Goal: Contribute content: Contribute content

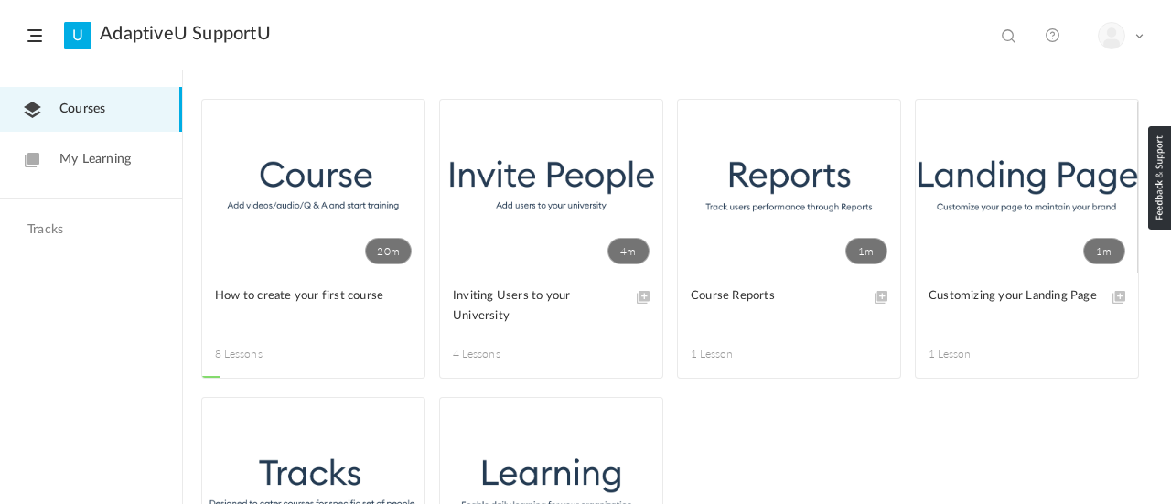
click at [109, 391] on div "Courses My Learning Tracks" at bounding box center [91, 322] width 183 height 504
click at [838, 423] on ul "20m Remove Progress How to create your first course 8 Lessons This course is no…" at bounding box center [676, 397] width 951 height 596
click at [300, 230] on link "20m" at bounding box center [313, 187] width 222 height 174
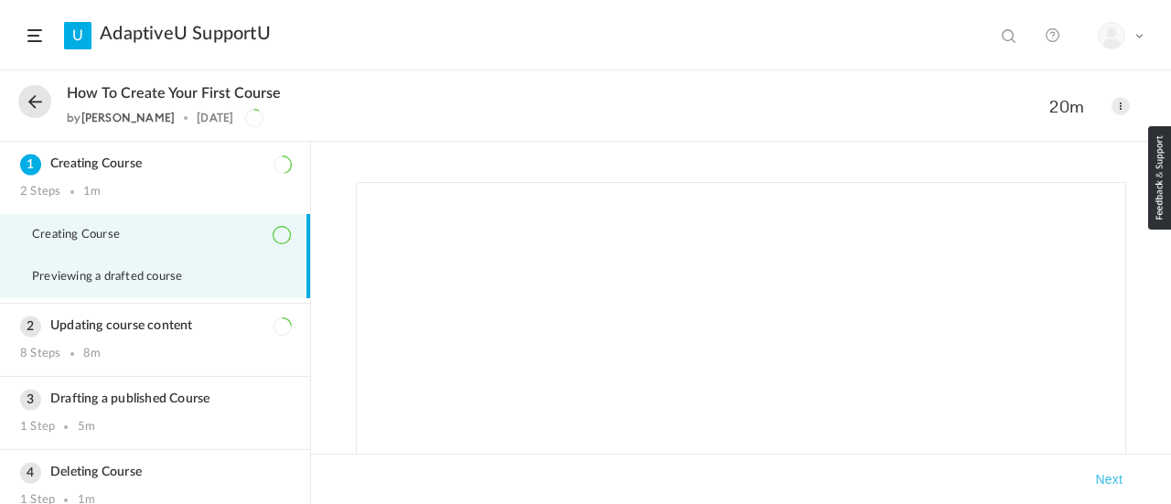
click at [135, 284] on span "Previewing a drafted course" at bounding box center [118, 277] width 173 height 15
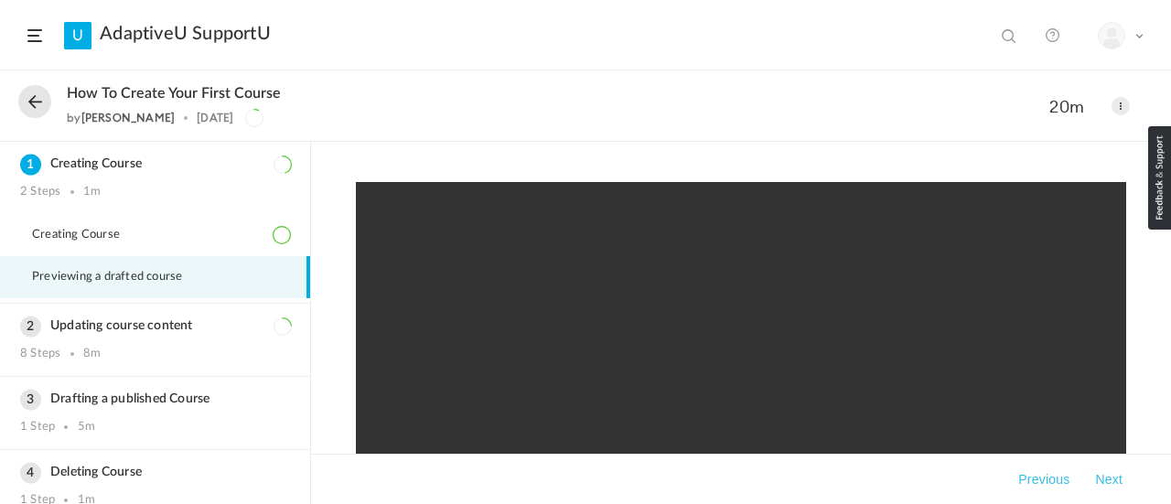
click at [755, 331] on video at bounding box center [741, 420] width 770 height 476
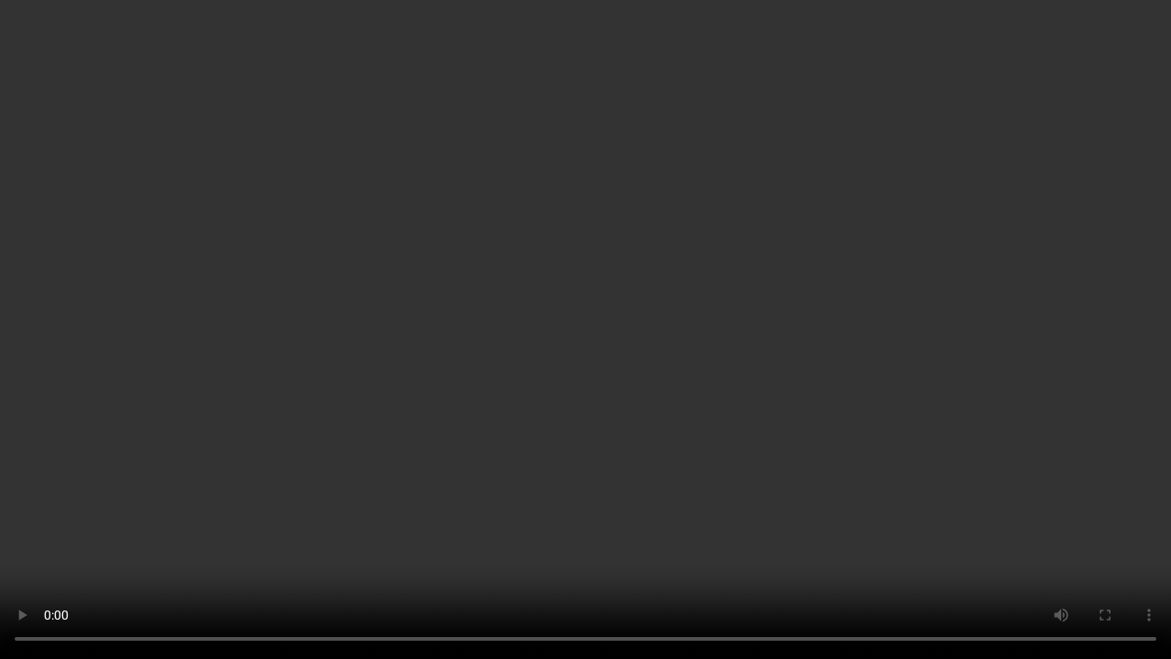
click at [742, 397] on video at bounding box center [585, 329] width 1171 height 659
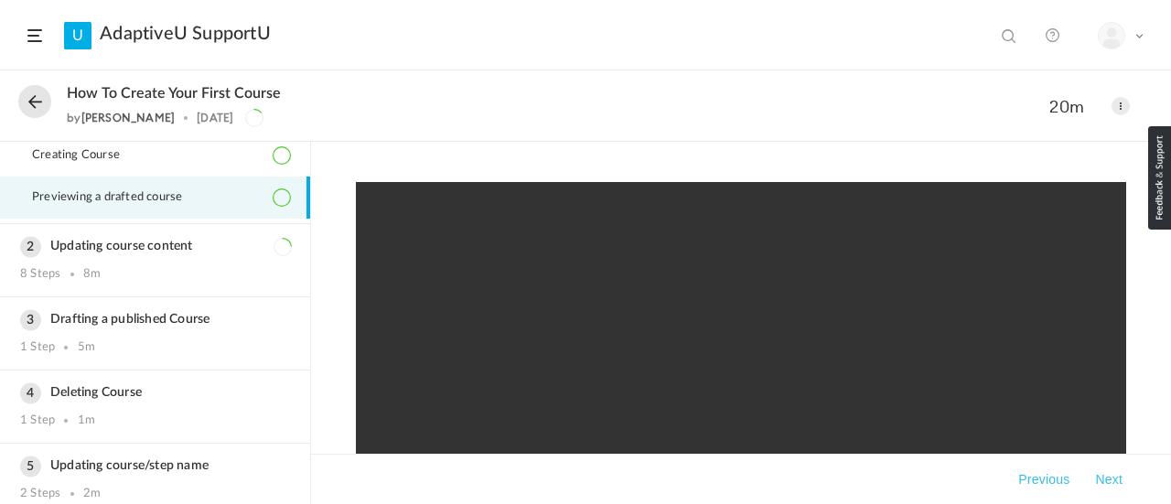
scroll to position [80, 0]
click at [192, 254] on div "Updating course content 8 Steps 8m" at bounding box center [155, 259] width 310 height 72
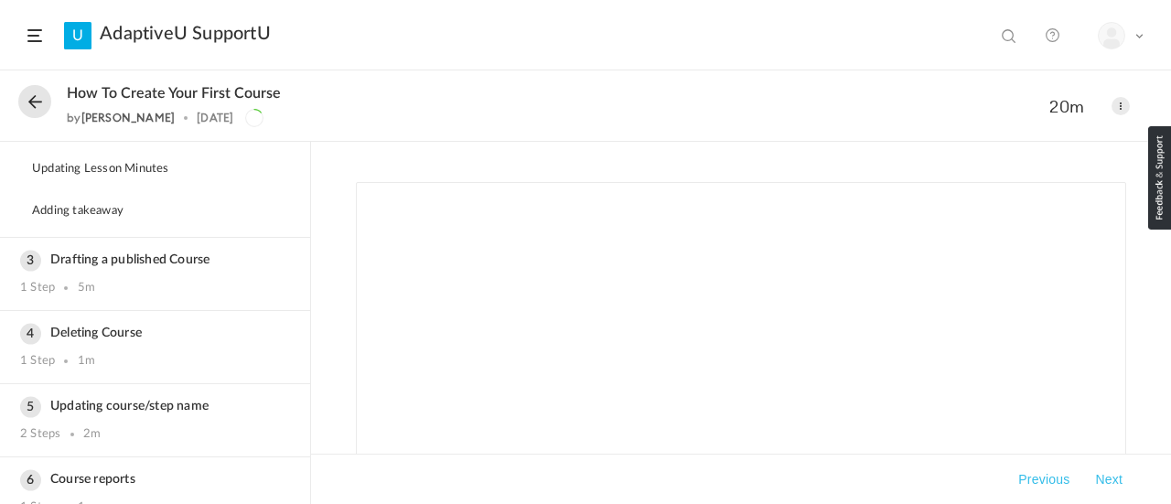
scroll to position [369, 0]
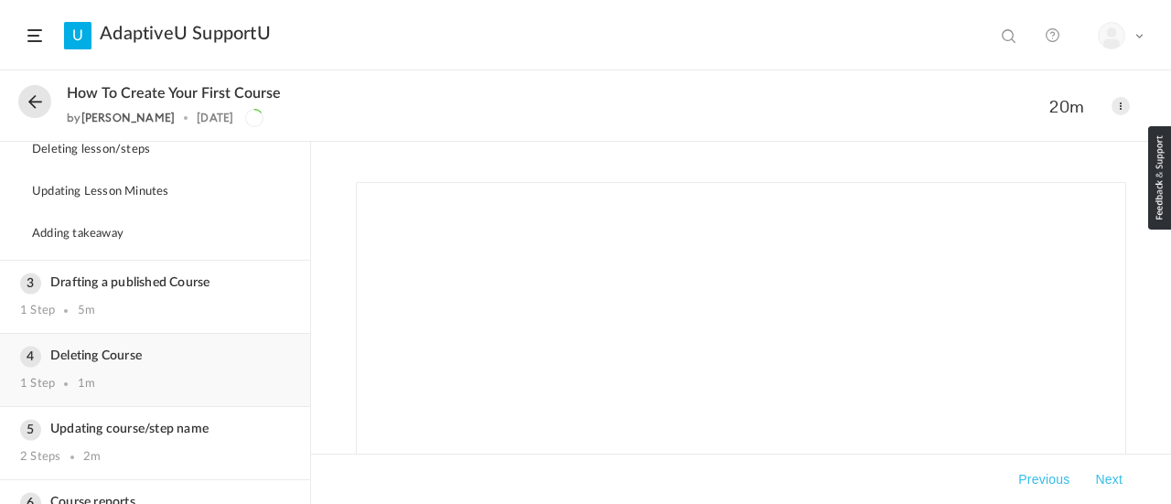
click at [207, 342] on div "Deleting Course 1 Step 1m" at bounding box center [155, 370] width 310 height 72
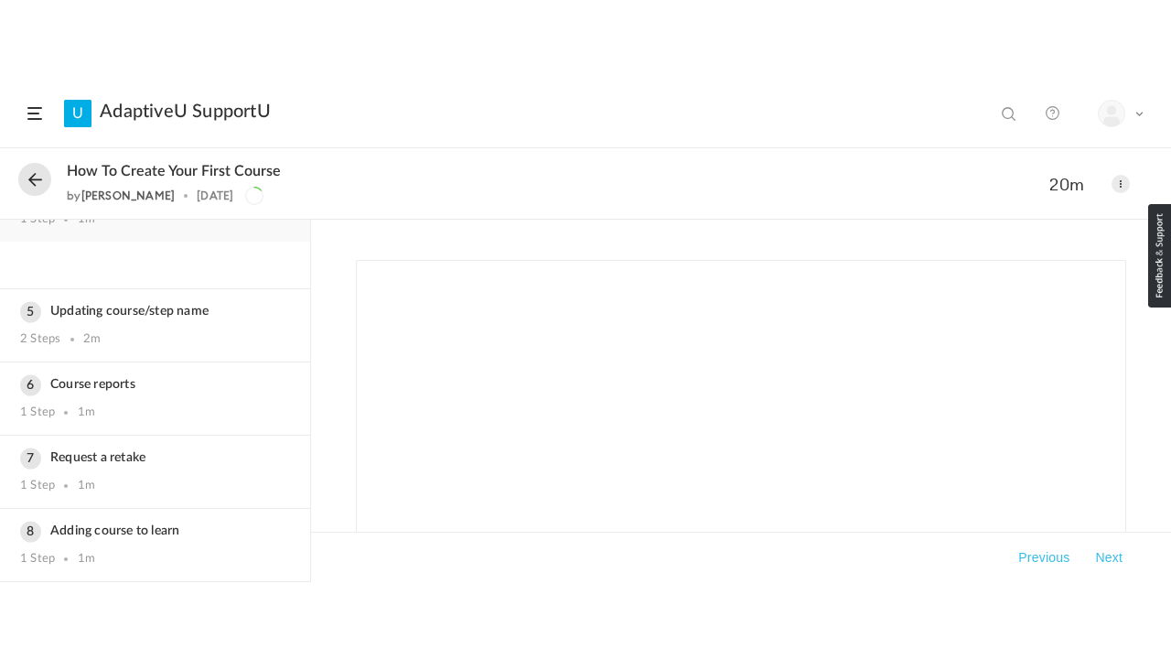
scroll to position [264, 0]
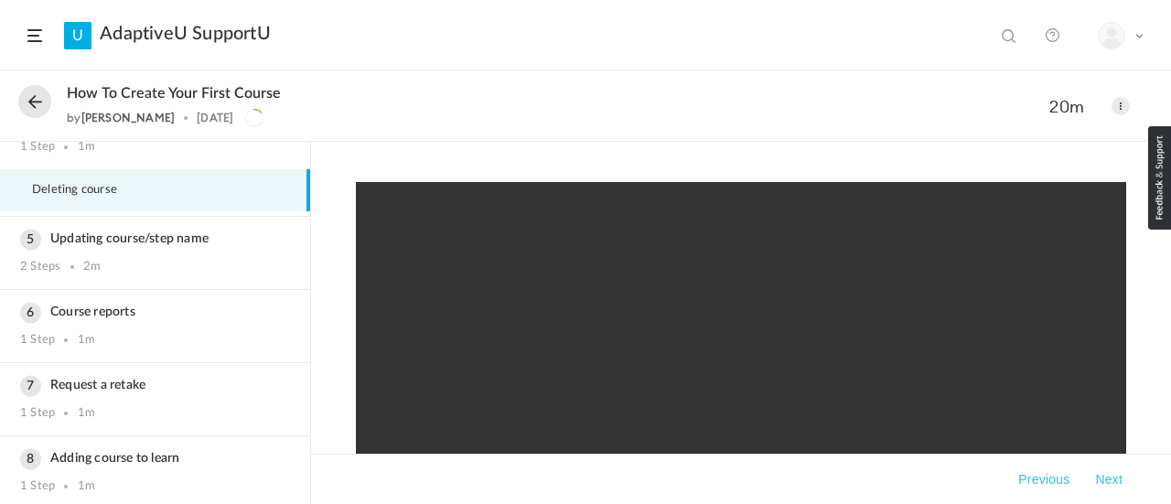
click at [761, 362] on video at bounding box center [741, 420] width 770 height 476
click at [792, 393] on video at bounding box center [741, 420] width 770 height 476
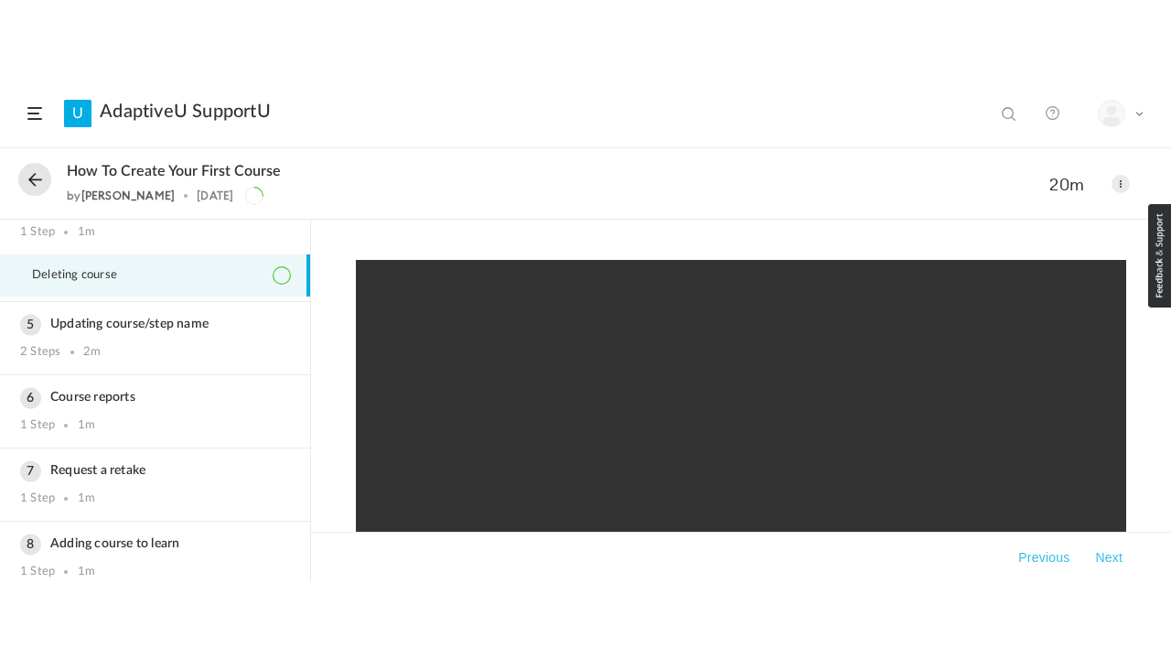
scroll to position [264, 0]
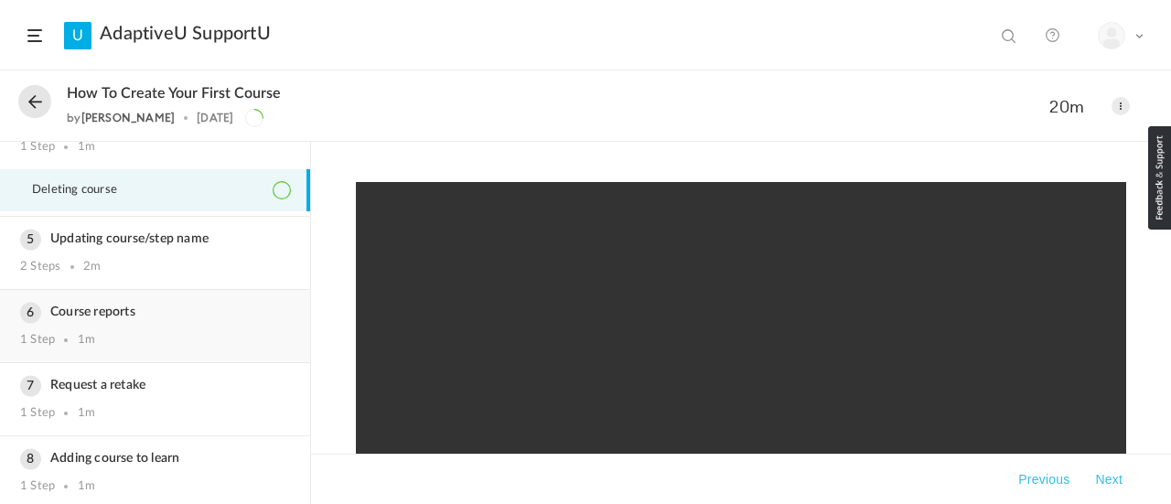
click at [293, 310] on div "Course reports 1 Step 1m" at bounding box center [155, 326] width 310 height 72
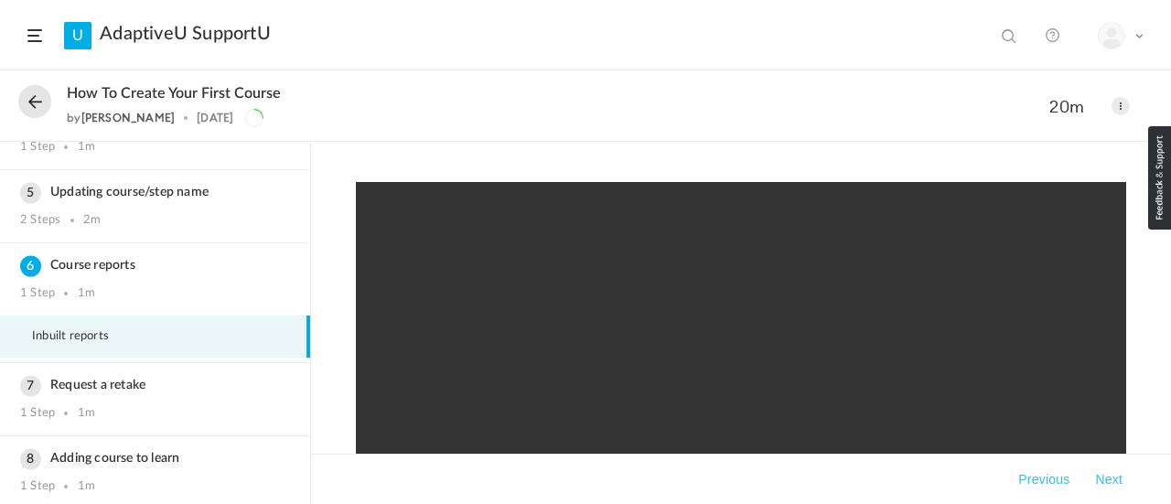
click at [799, 325] on video at bounding box center [741, 420] width 770 height 476
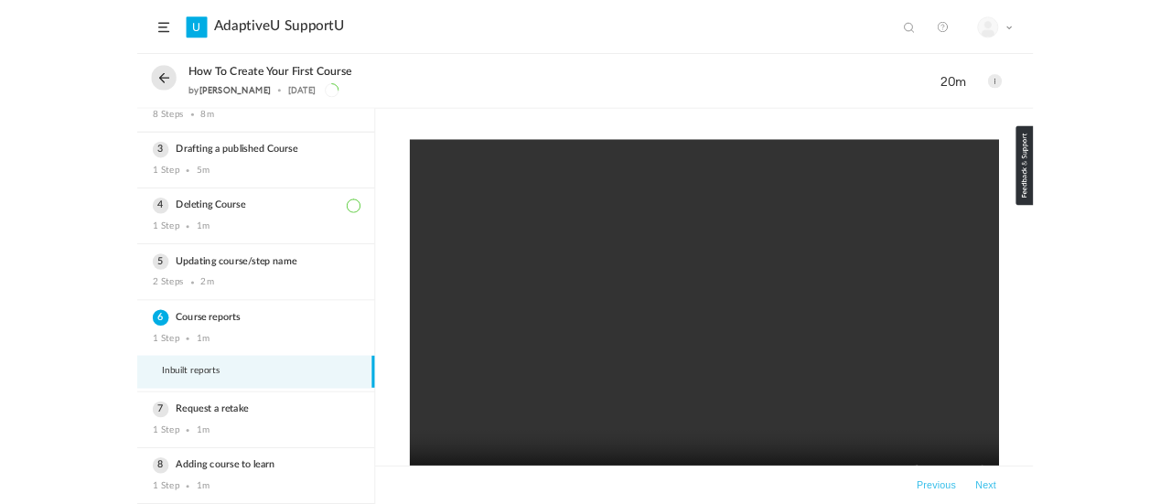
scroll to position [110, 0]
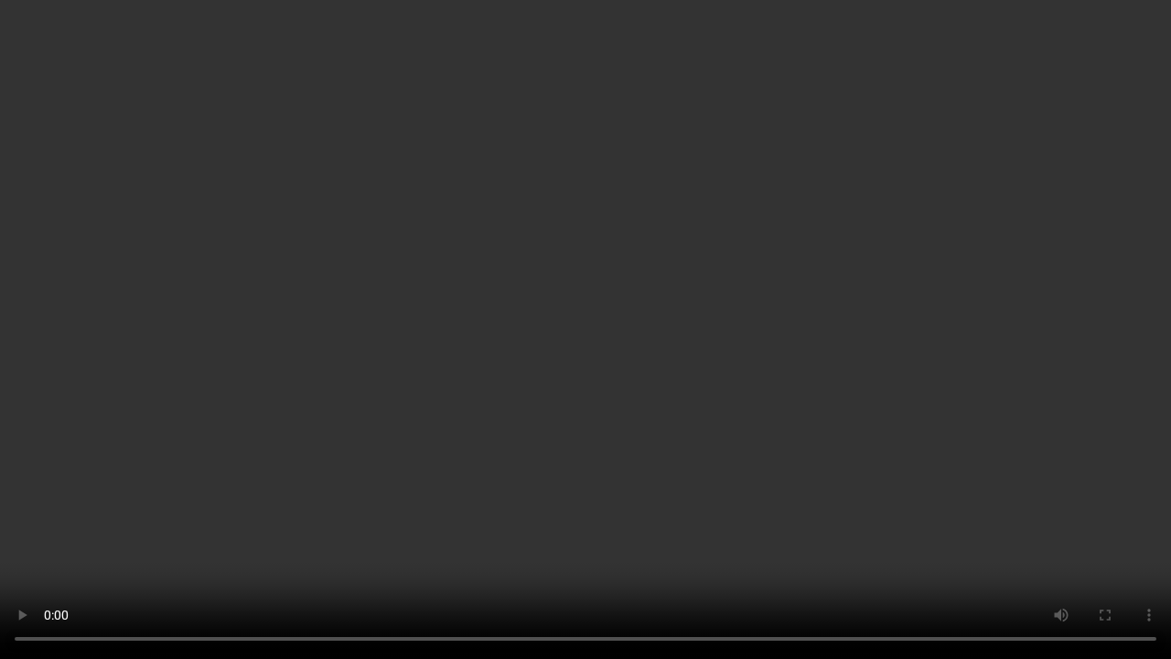
click at [802, 461] on video at bounding box center [585, 329] width 1171 height 659
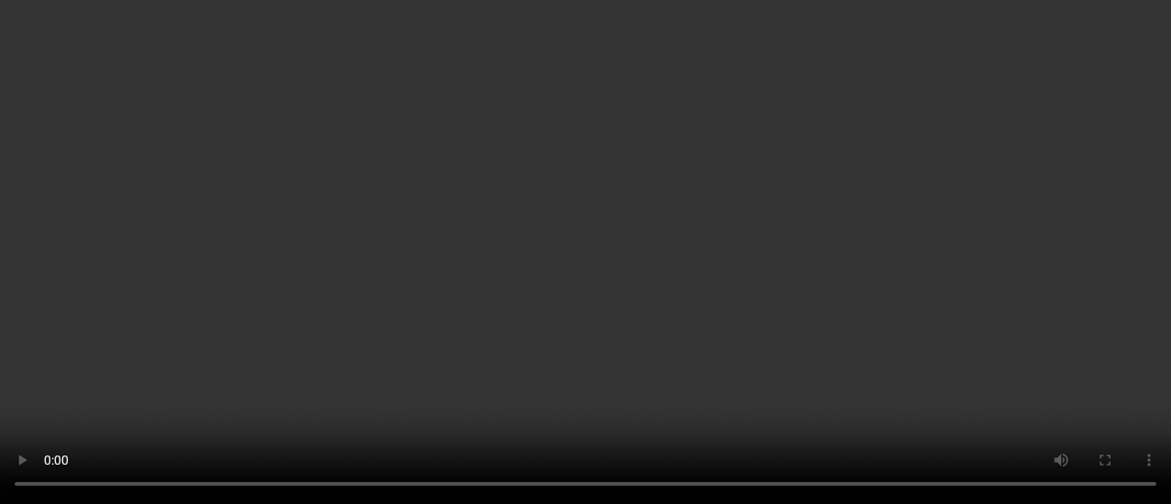
scroll to position [264, 0]
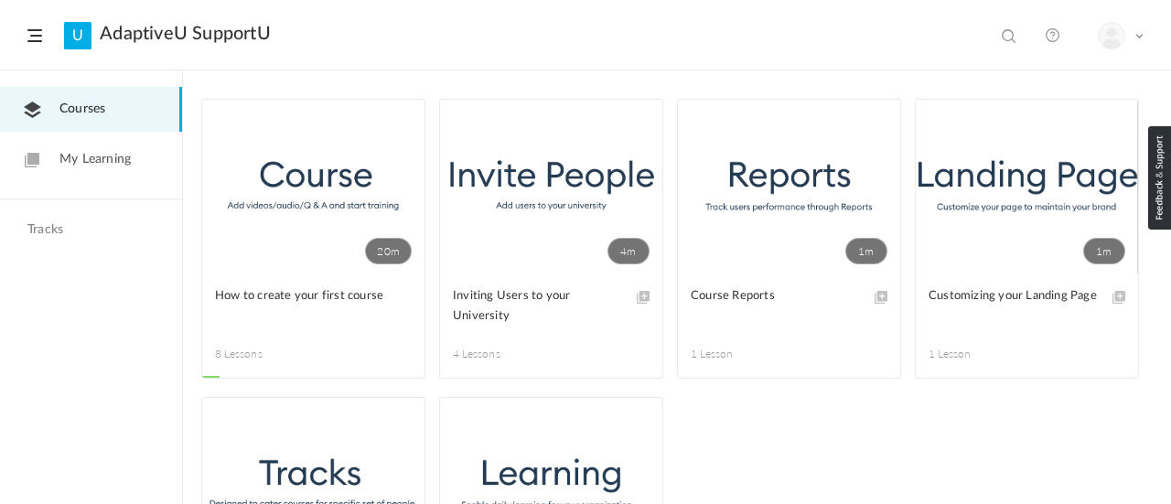
click at [748, 236] on link "1m" at bounding box center [789, 187] width 222 height 174
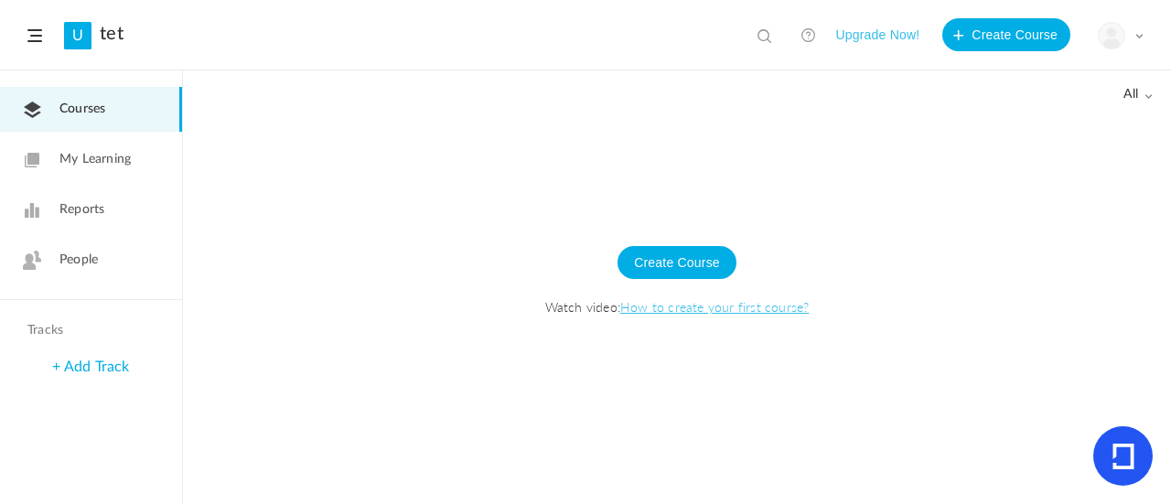
click at [131, 208] on link "Reports" at bounding box center [91, 209] width 182 height 45
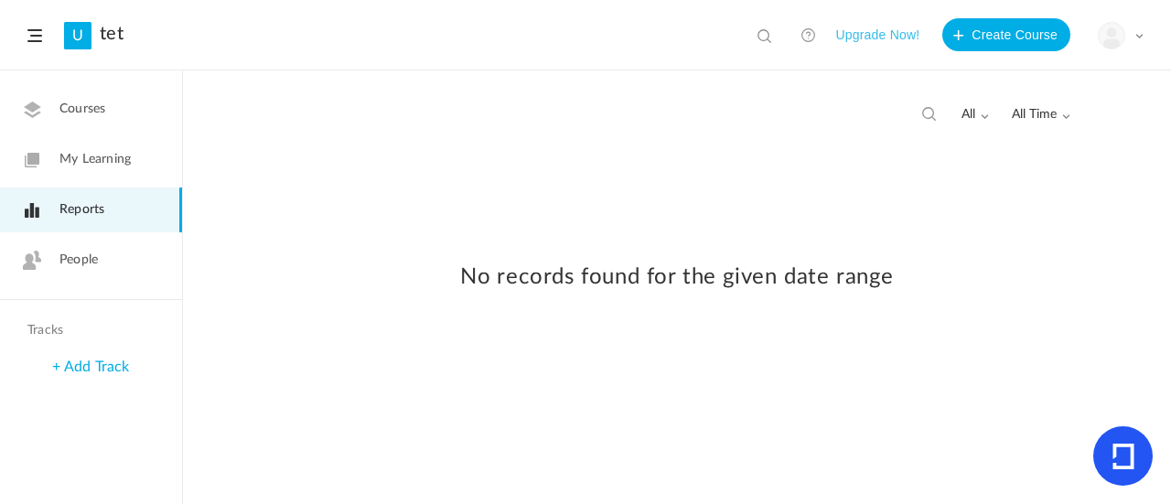
click at [120, 122] on link "Courses" at bounding box center [91, 109] width 182 height 45
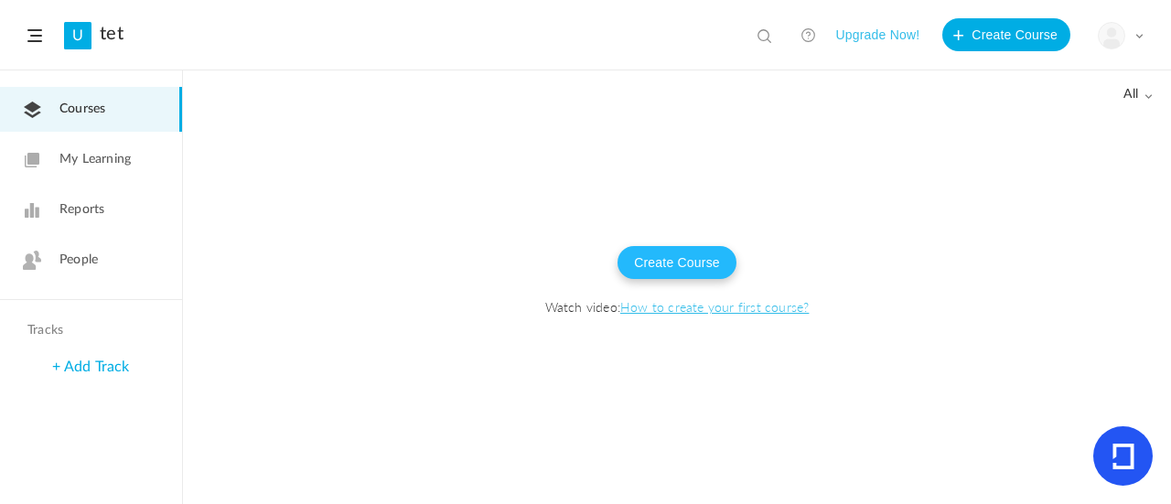
click at [665, 272] on button "Create Course" at bounding box center [676, 262] width 119 height 33
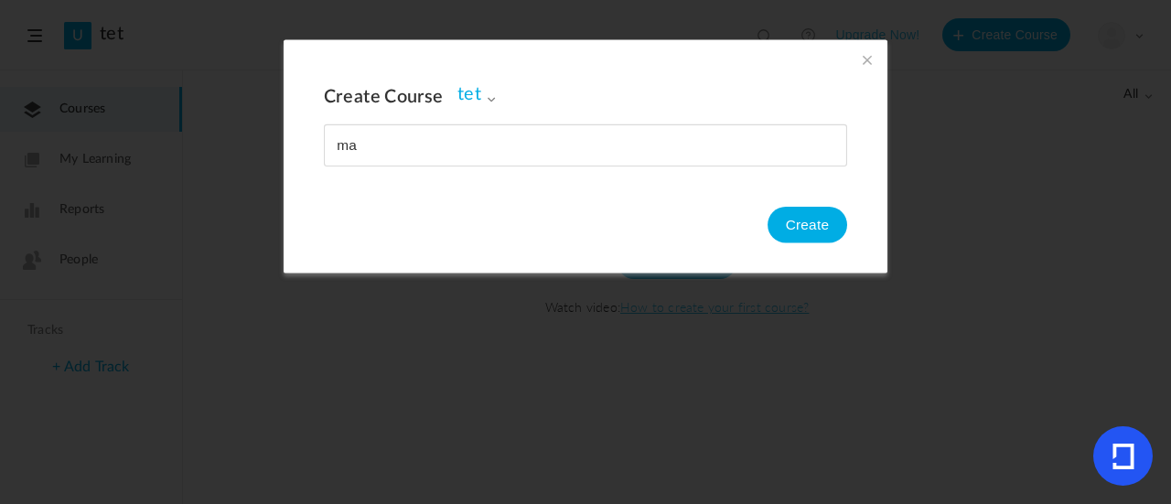
type input "m"
type input "mannual testing"
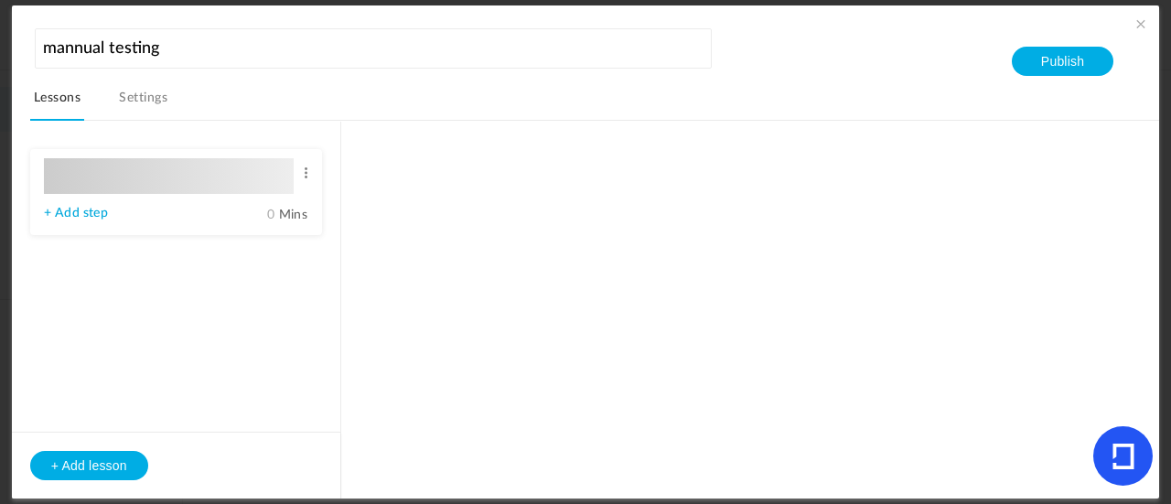
type input "Lesson 1"
type input "0"
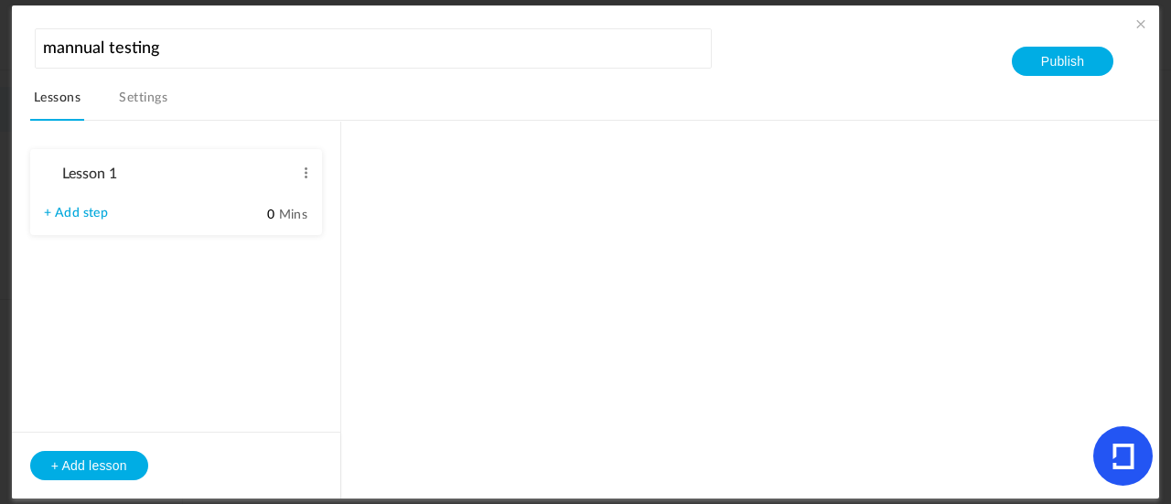
type input "Step 1"
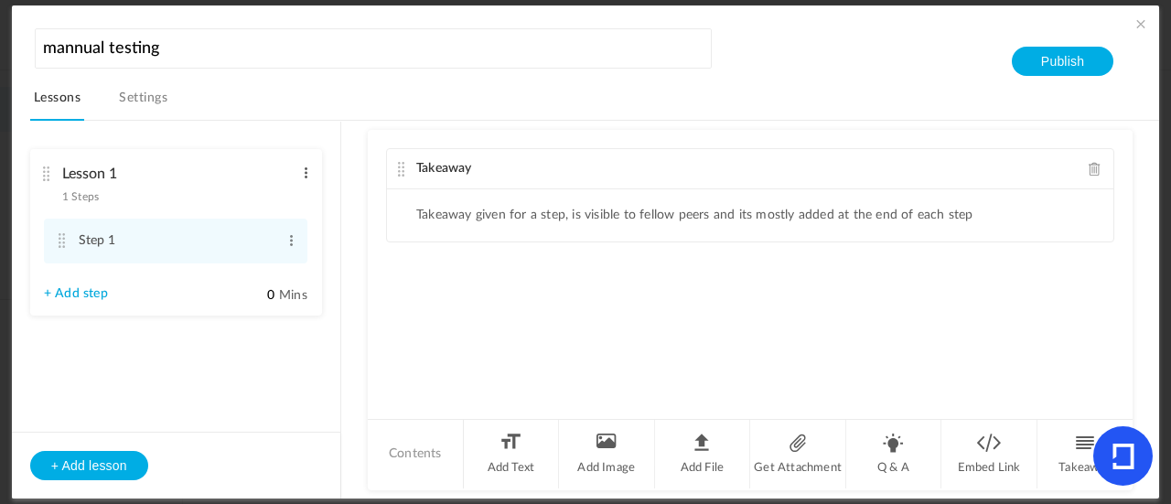
click at [305, 173] on span at bounding box center [306, 173] width 14 height 18
click at [273, 206] on link "Edit" at bounding box center [276, 203] width 71 height 22
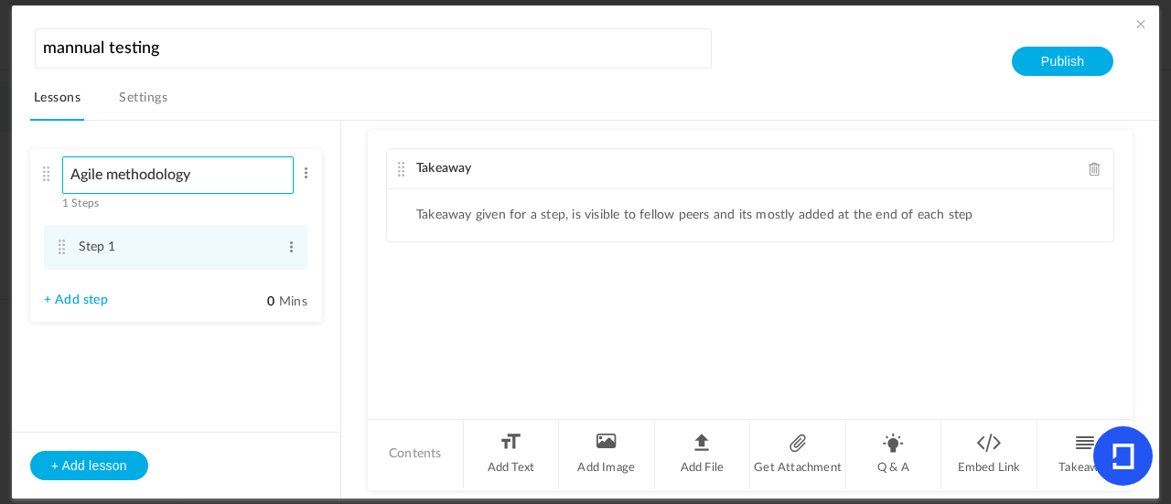
type input "Agile methodology"
click at [515, 177] on div "Takeaway" at bounding box center [750, 169] width 726 height 40
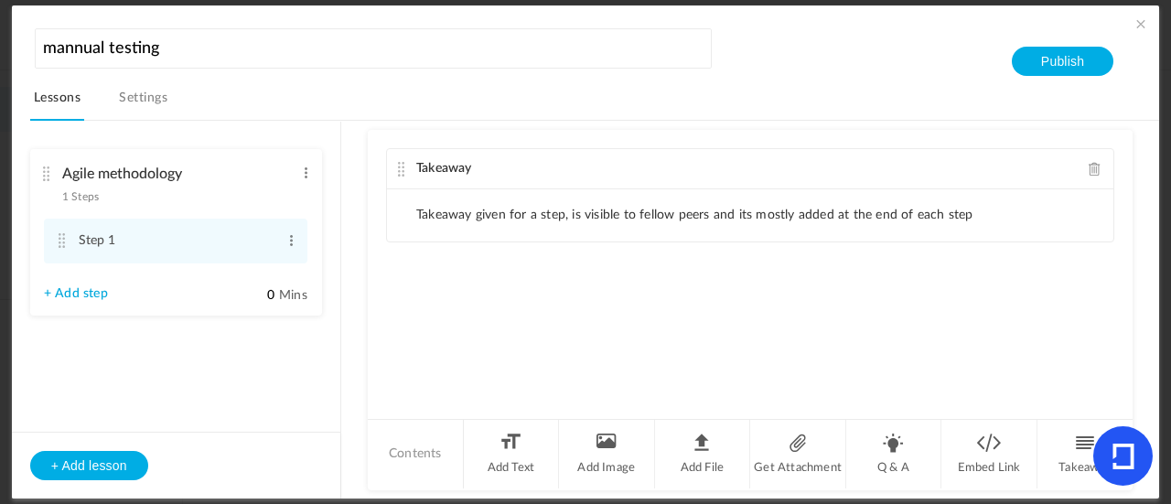
click at [477, 219] on li "Takeaway given for a step, is visible to fellow peers and its mostly added at t…" at bounding box center [694, 216] width 557 height 16
click at [898, 448] on li "Q & A" at bounding box center [894, 454] width 96 height 69
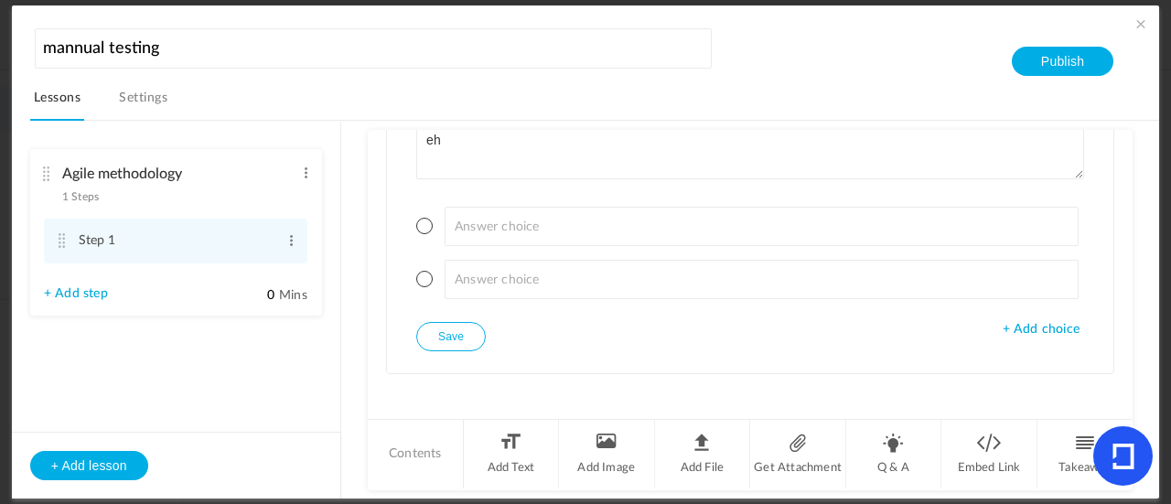
scroll to position [264, 0]
type textarea "what is agile"
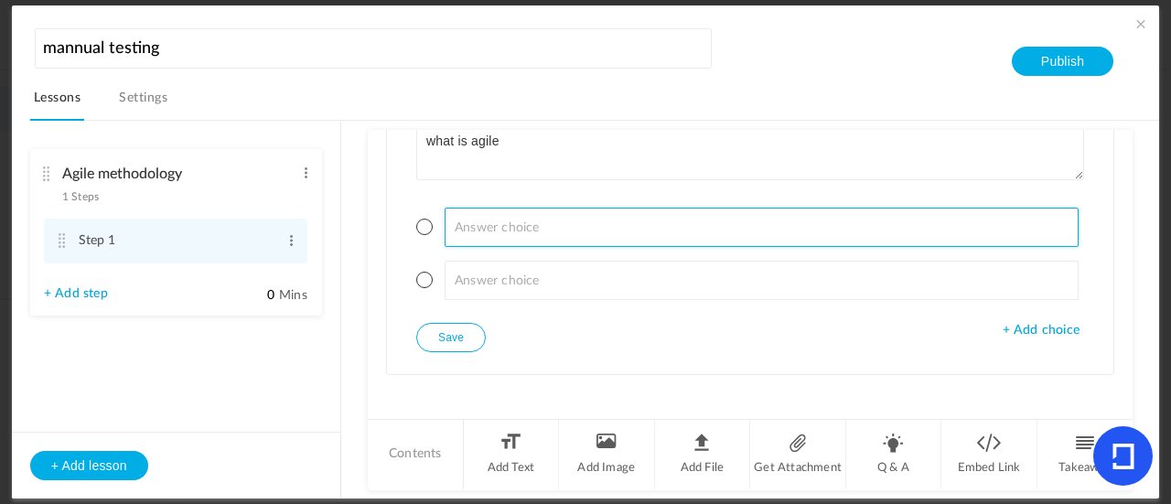
click at [598, 217] on input at bounding box center [762, 227] width 635 height 39
type input "It is a incremental and iterative approach to develop a high quality software"
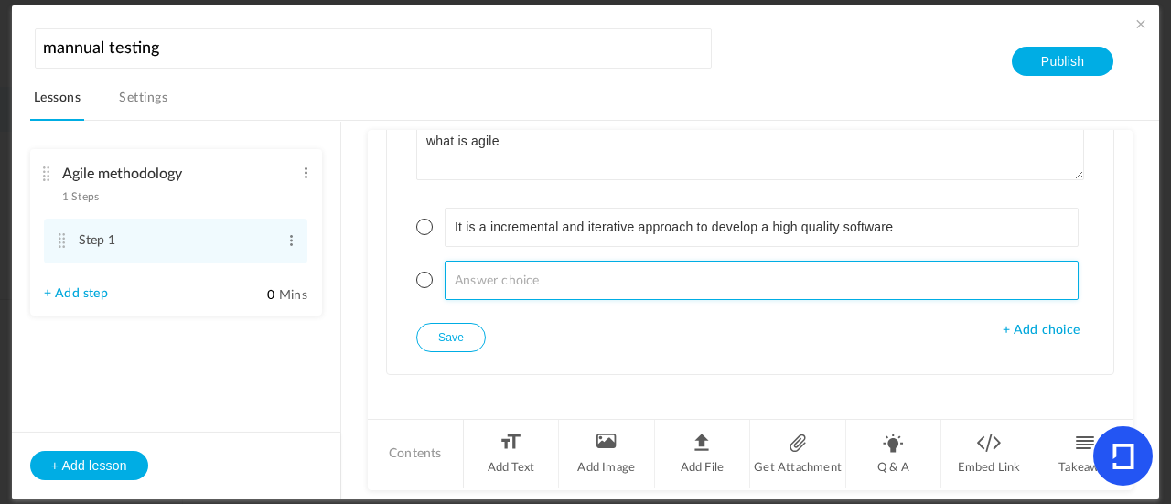
click at [560, 278] on input at bounding box center [762, 280] width 635 height 39
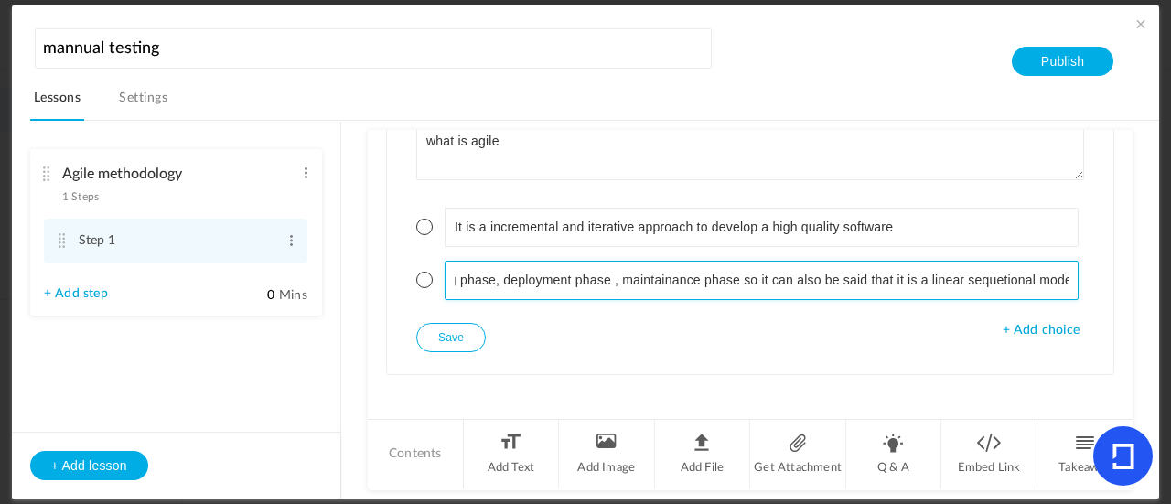
scroll to position [0, 978]
type input "it is the software development process which looks like the flow moving step by…"
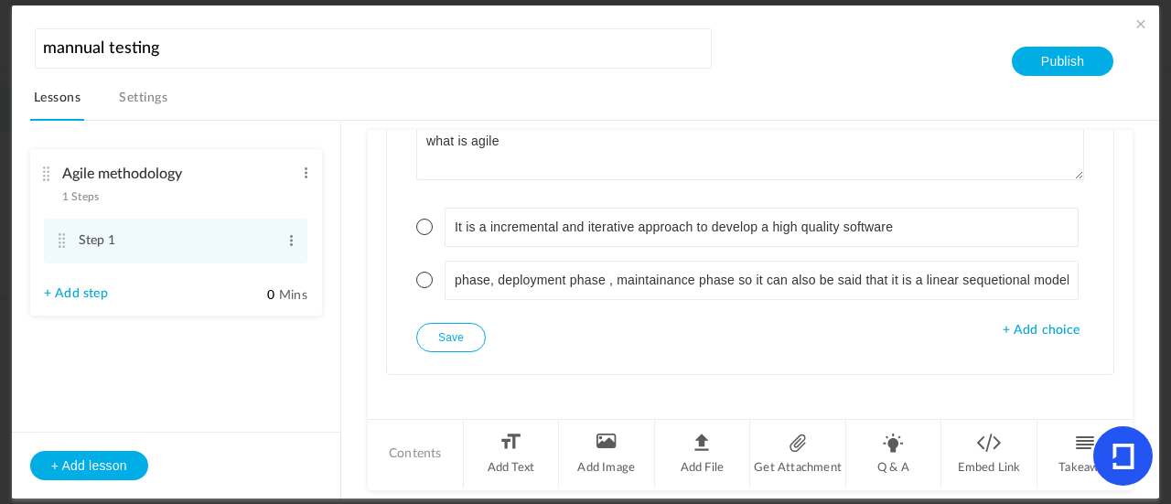
scroll to position [0, 0]
click at [424, 224] on span at bounding box center [424, 227] width 16 height 16
click at [434, 334] on button "Save" at bounding box center [451, 337] width 70 height 29
click at [599, 332] on div "Single Select Single Select Multi Select True or False Paragraph Answer what is…" at bounding box center [750, 212] width 726 height 323
click at [187, 359] on ul "Agile methodology 1 Steps Edit Delete Step 1 Edit Delete 0 Mins" at bounding box center [176, 246] width 328 height 249
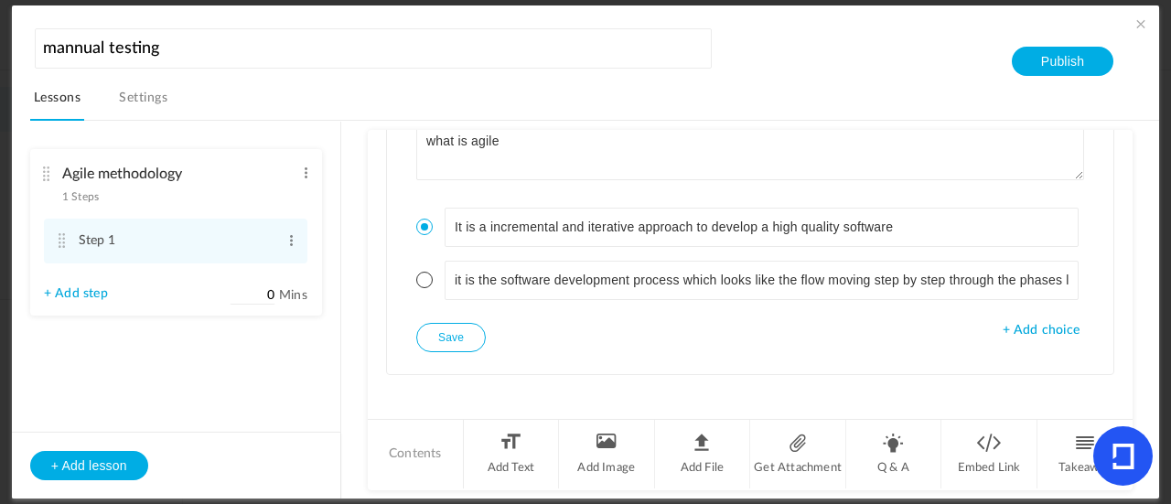
click at [285, 297] on span "Mins" at bounding box center [293, 295] width 28 height 13
click at [275, 297] on input "0" at bounding box center [253, 295] width 46 height 17
type input "02"
click at [228, 364] on ul "Agile methodology 1 Steps Edit Delete Step 1 Edit Delete 02 Mins" at bounding box center [176, 246] width 328 height 249
click at [622, 96] on nav "Lessons Settings" at bounding box center [594, 103] width 1129 height 36
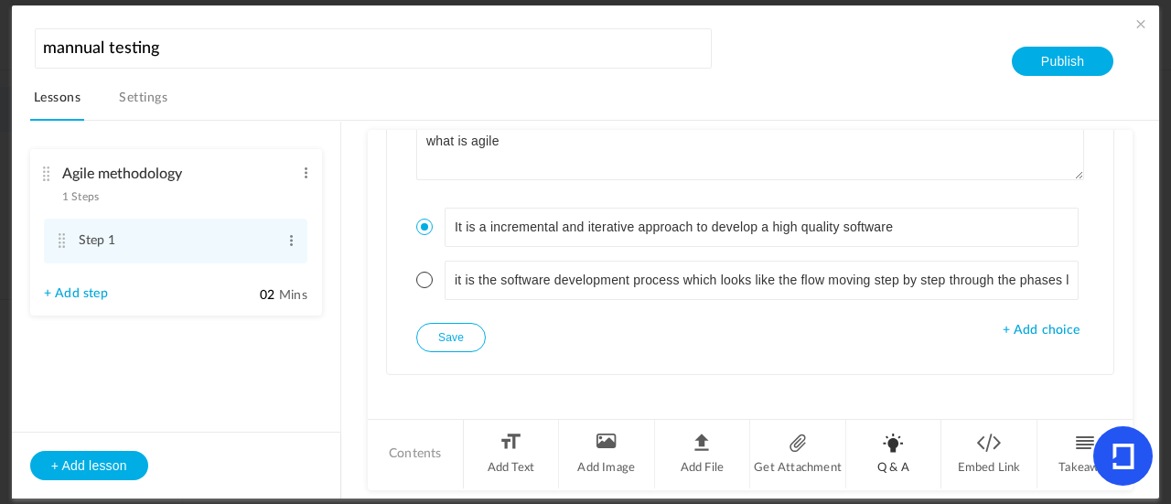
click at [880, 434] on li "Q & A" at bounding box center [894, 454] width 96 height 69
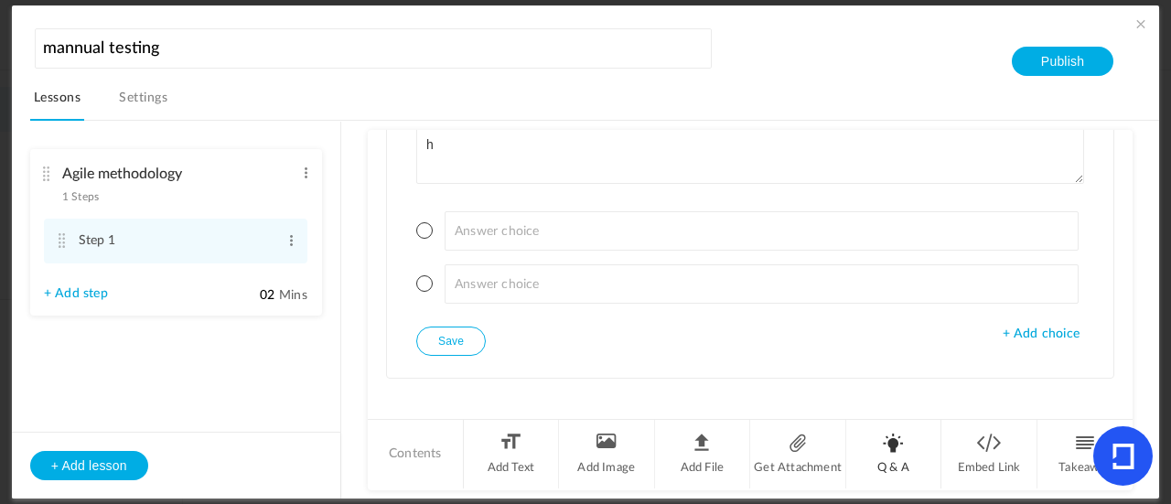
scroll to position [657, 0]
type textarea "how many ceremanies are present in sprint"
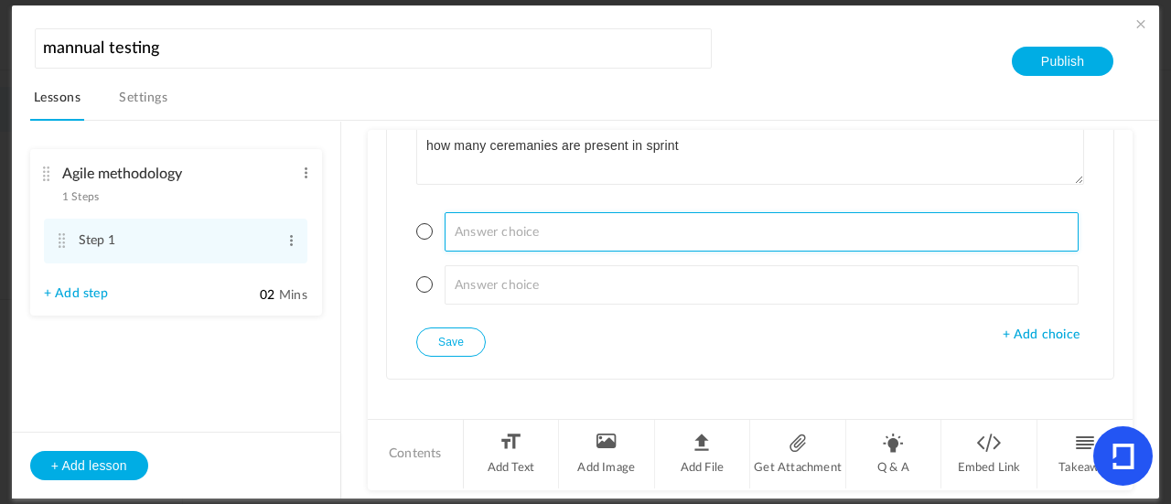
click at [719, 212] on input at bounding box center [762, 231] width 635 height 39
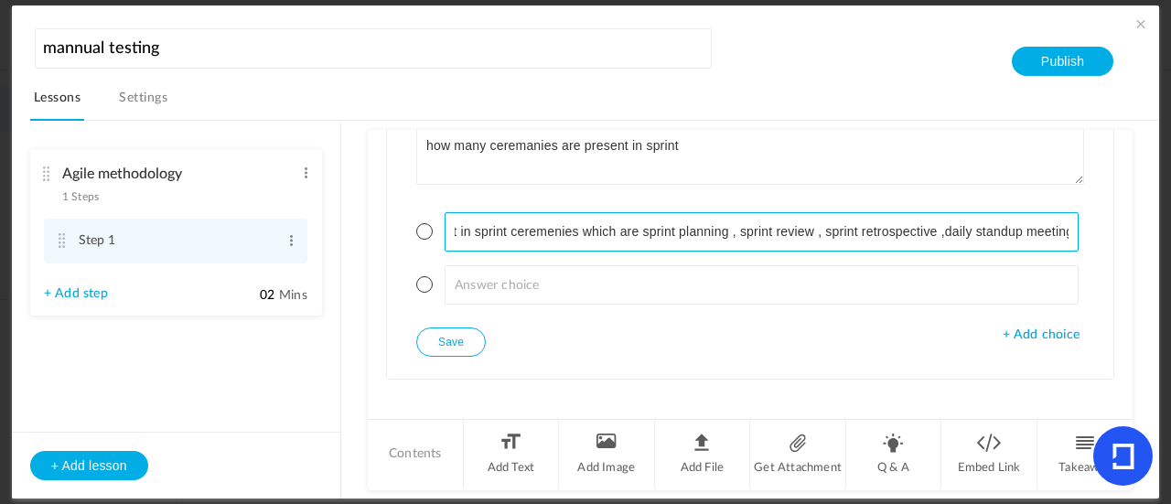
scroll to position [0, 351]
type input "so actually there are 4 sprint ceremanies which are present in sprint ceremenie…"
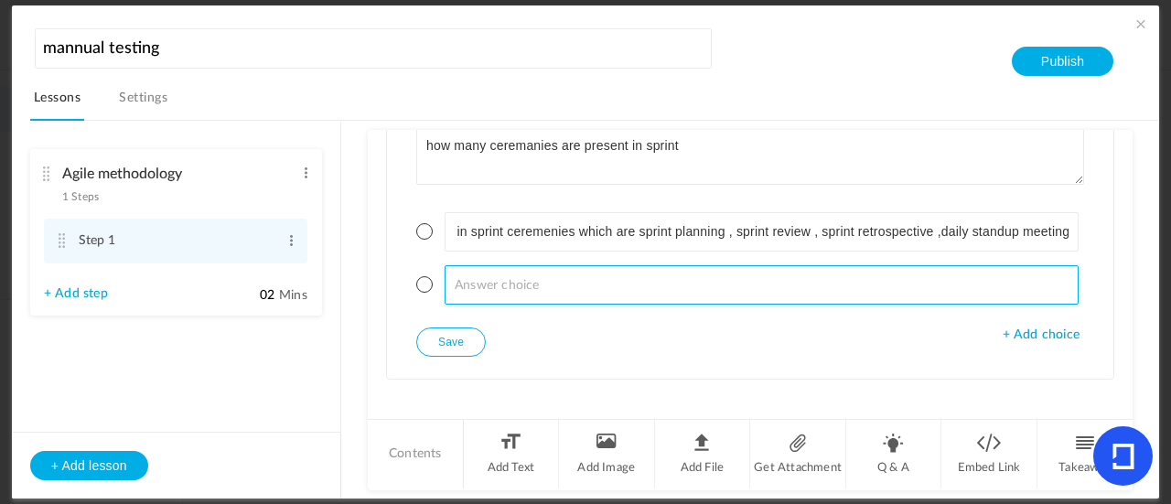
scroll to position [0, 0]
click at [657, 283] on input at bounding box center [762, 284] width 635 height 39
type input "there is no any kind of ceremenies"
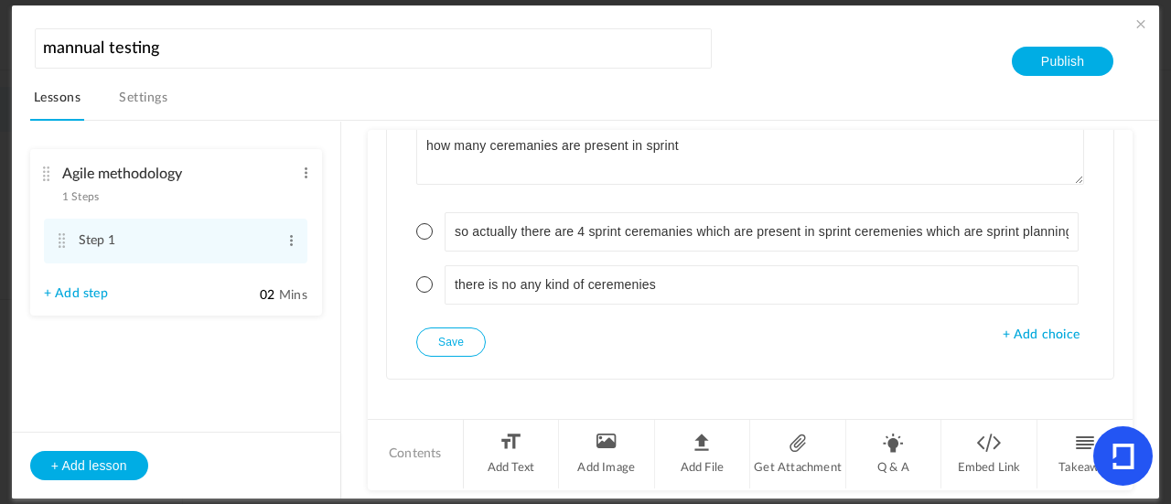
click at [419, 223] on span at bounding box center [424, 231] width 16 height 16
click at [455, 334] on button "Save" at bounding box center [451, 341] width 70 height 29
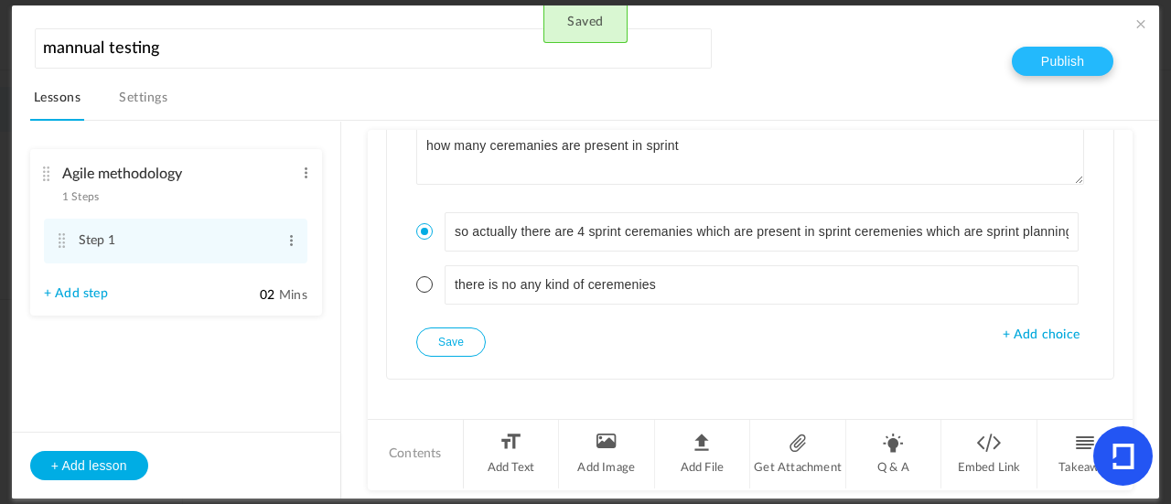
click at [1040, 57] on button "Publish" at bounding box center [1063, 61] width 102 height 29
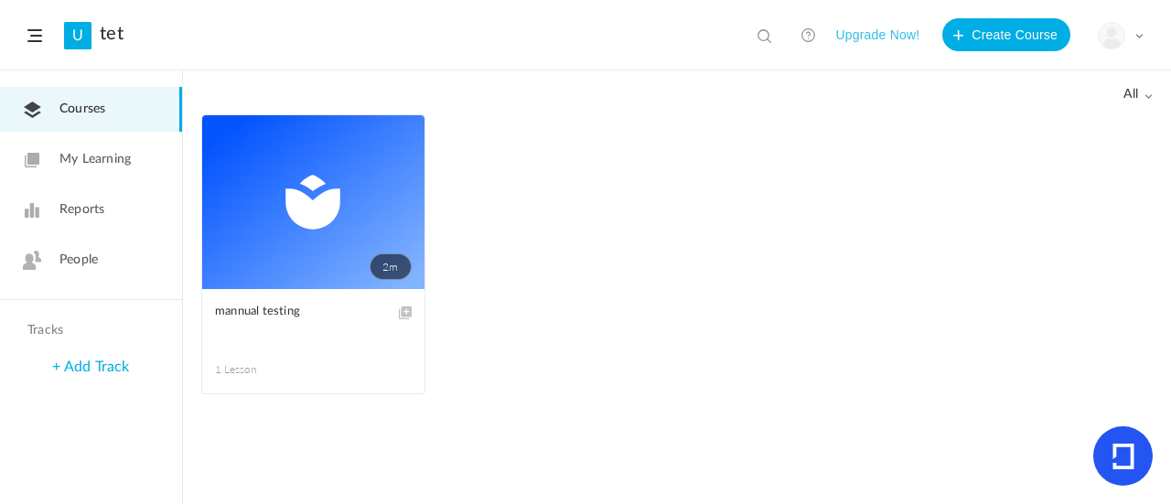
click at [313, 280] on link "2m" at bounding box center [313, 202] width 222 height 174
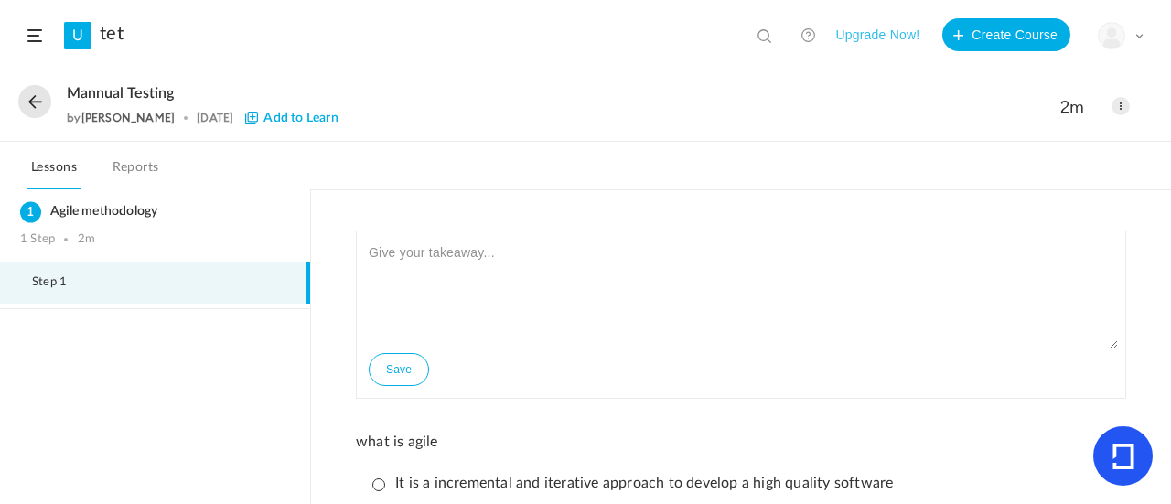
click at [295, 424] on ol "Agile methodology 1 Step 2m Step 1" at bounding box center [155, 346] width 310 height 315
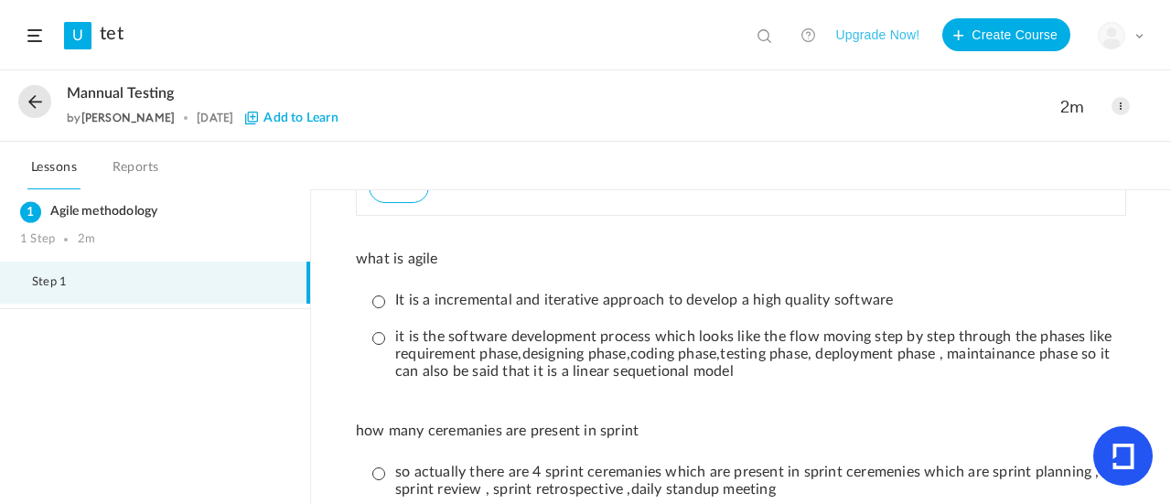
scroll to position [220, 0]
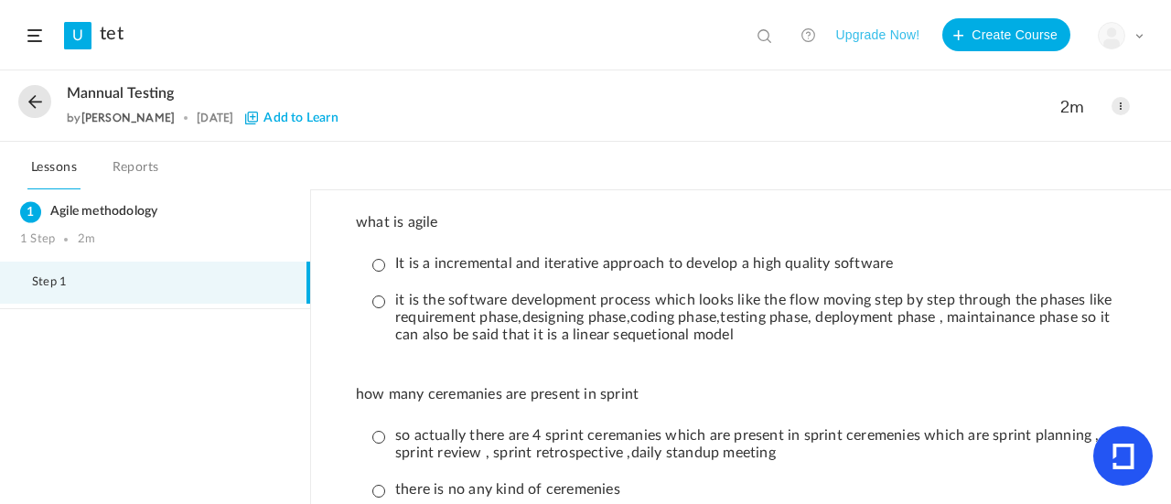
click at [385, 260] on p "It is a incremental and iterative approach to develop a high quality software" at bounding box center [632, 263] width 520 height 17
click at [220, 348] on ol "Agile methodology 1 Step 2m Step 1" at bounding box center [155, 346] width 310 height 315
click at [347, 383] on div "Save what is agile It is a incremental and iterative approach to develop a high…" at bounding box center [740, 307] width 807 height 592
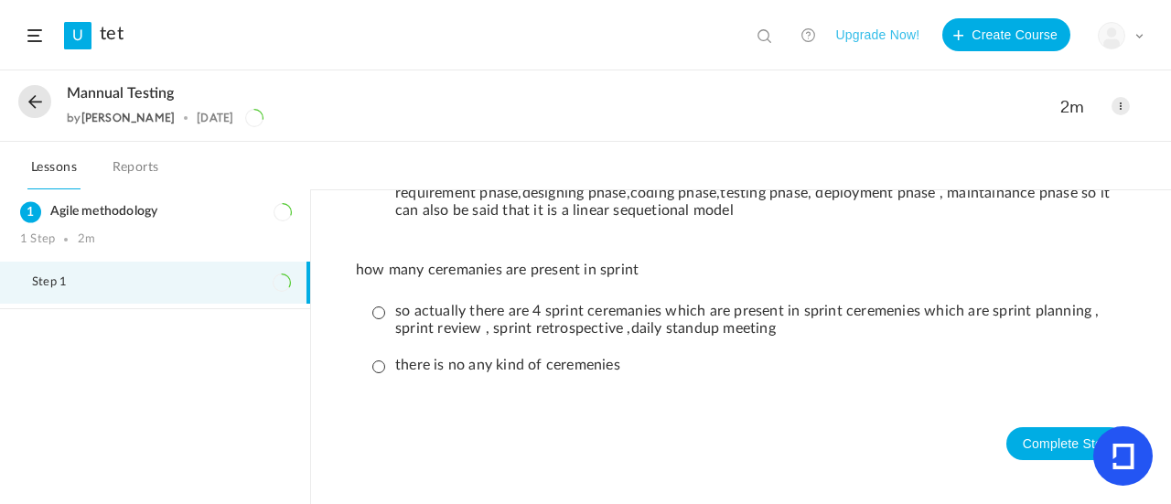
scroll to position [366, 0]
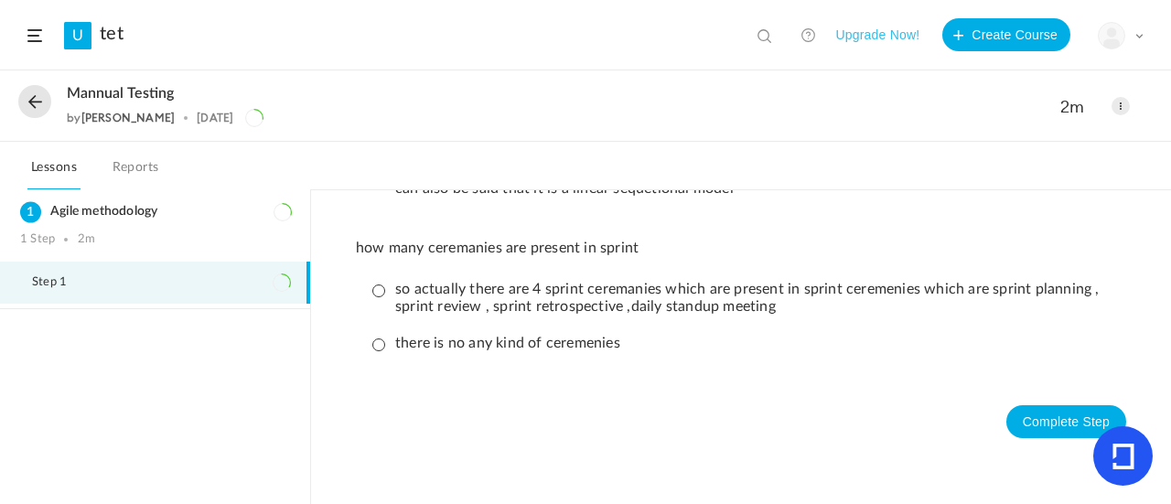
click at [372, 291] on p "so actually there are 4 sprint ceremanies which are present in sprint ceremenie…" at bounding box center [745, 298] width 746 height 35
click at [1070, 422] on button "Complete Step" at bounding box center [1066, 421] width 120 height 33
click at [1128, 106] on span at bounding box center [1120, 106] width 18 height 18
click at [1031, 142] on link "Edit" at bounding box center [1043, 147] width 172 height 34
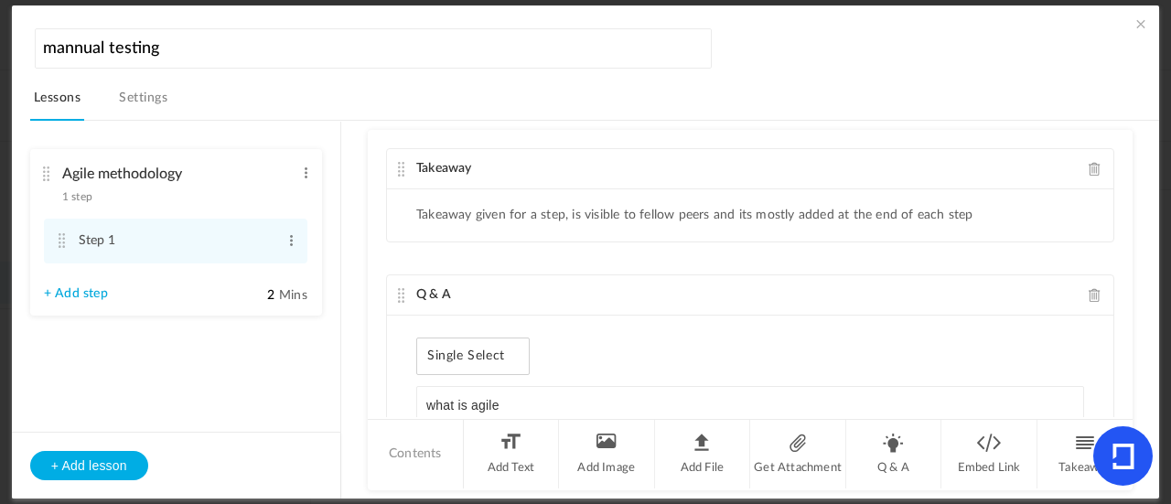
click at [75, 287] on link "+ Add step" at bounding box center [76, 294] width 64 height 16
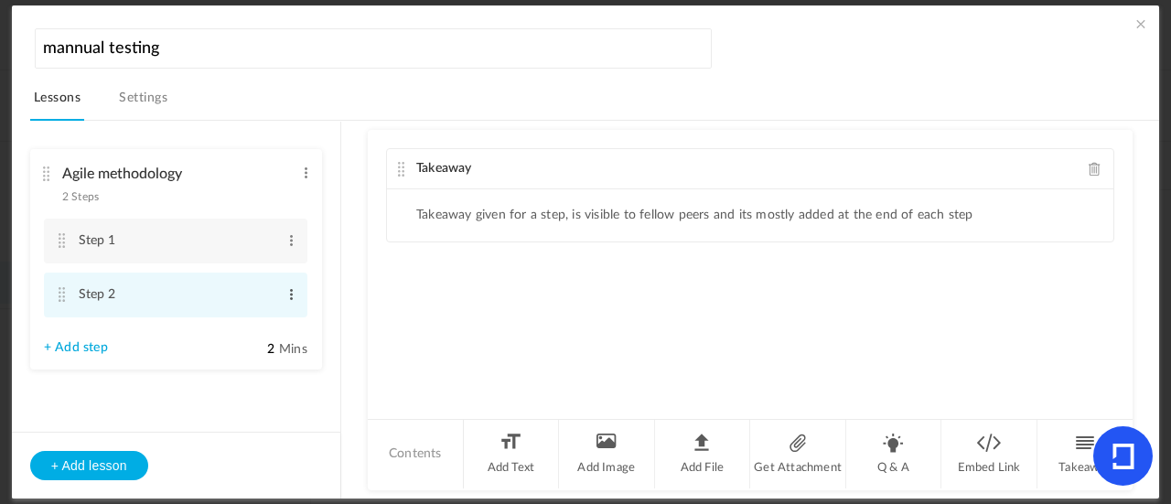
click at [287, 295] on span at bounding box center [291, 294] width 14 height 18
click at [270, 317] on link "Edit" at bounding box center [261, 325] width 71 height 22
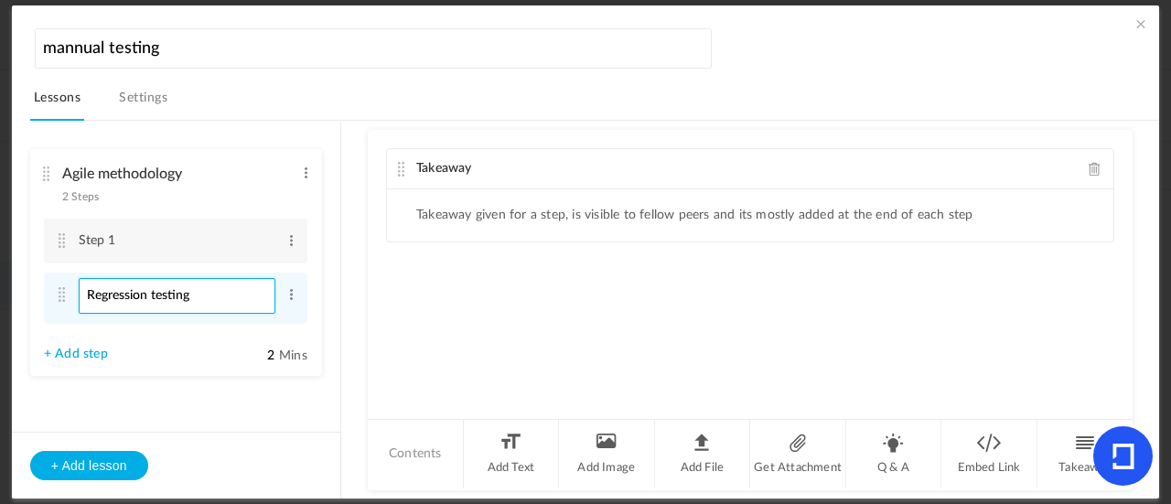
type input "Regression testing"
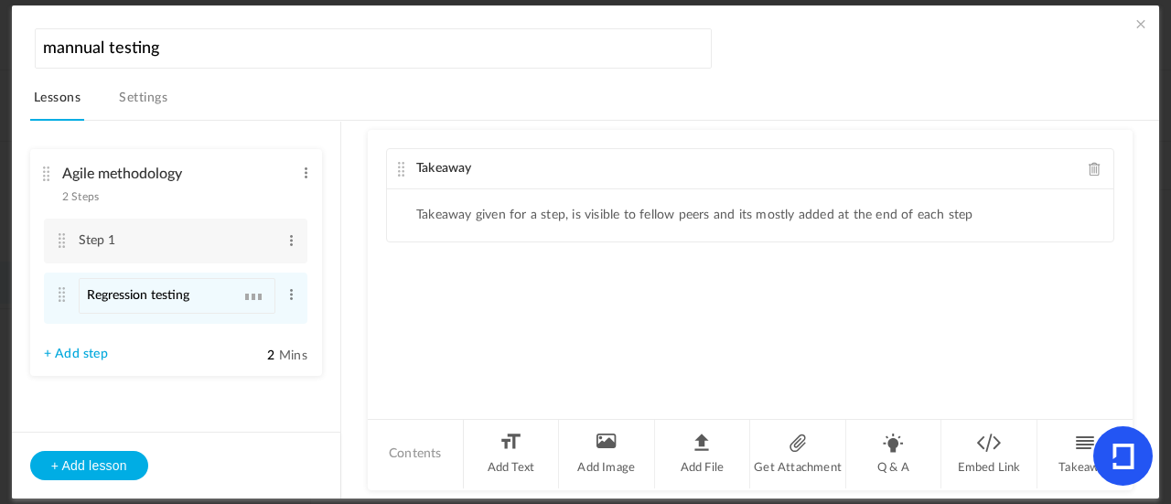
click at [368, 325] on div "Takeaway Takeaway given for a step, is visible to fellow peers and its mostly a…" at bounding box center [750, 274] width 765 height 288
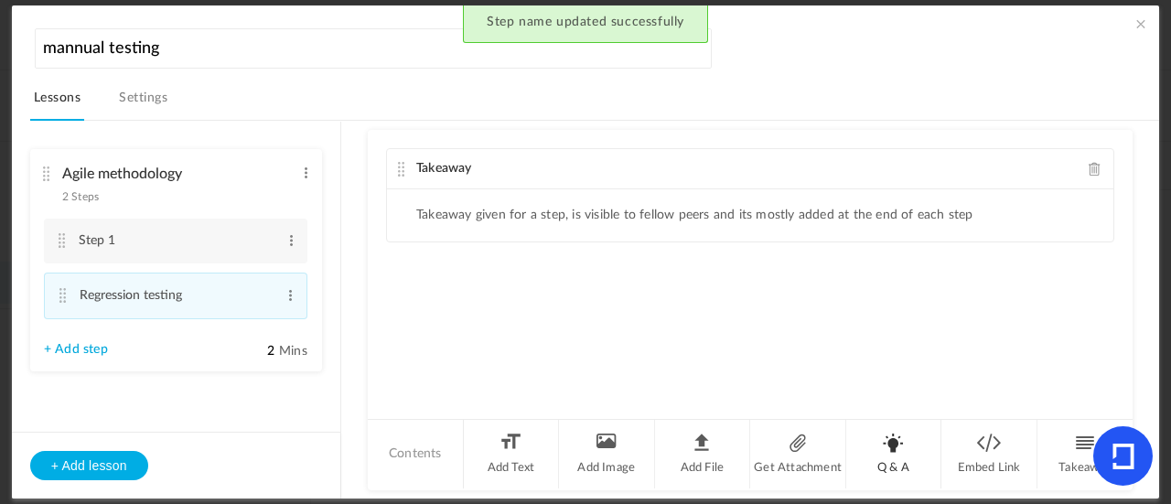
click at [878, 447] on li "Q & A" at bounding box center [894, 454] width 96 height 69
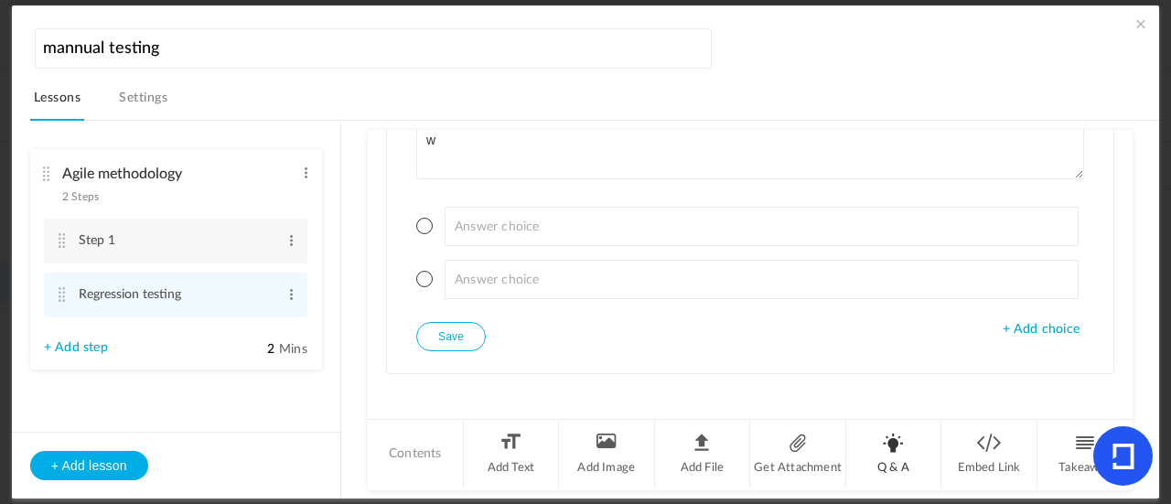
scroll to position [264, 0]
type textarea "what is regression testing"
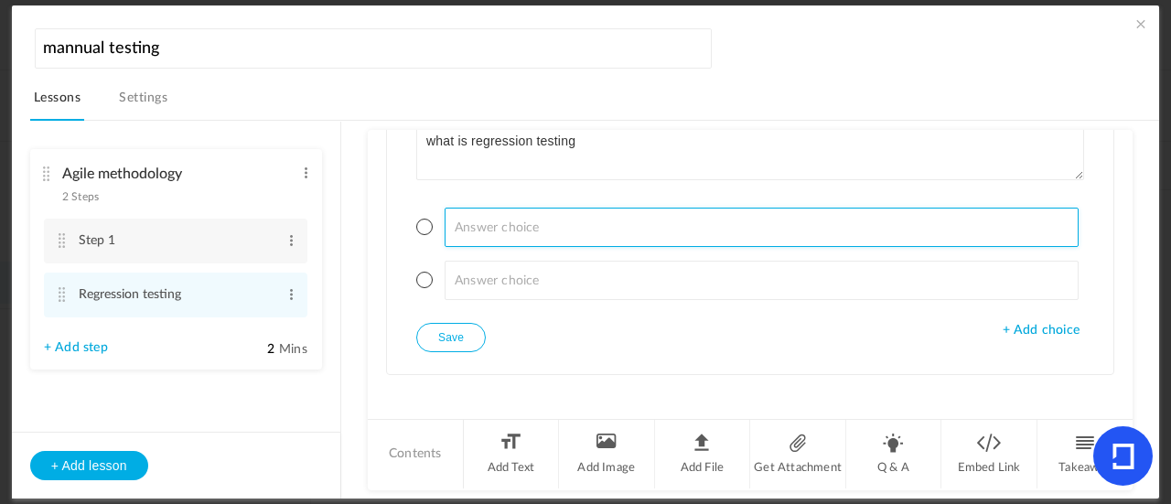
click at [616, 230] on input at bounding box center [762, 227] width 635 height 39
type input "r"
type input "Resression testing is a thorrogh and indepth testing of a application by excecu…"
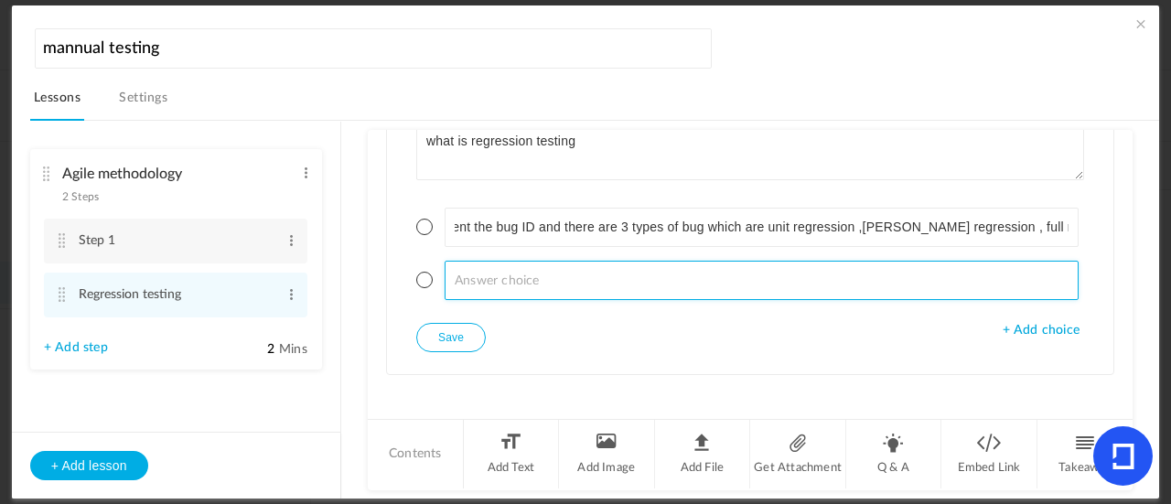
scroll to position [0, 0]
click at [488, 278] on input at bounding box center [762, 280] width 635 height 39
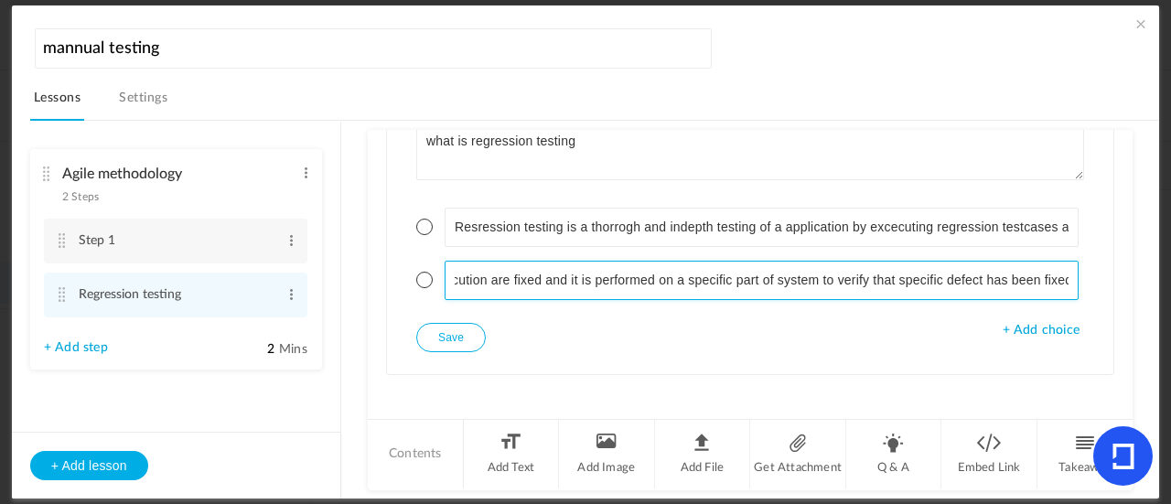
scroll to position [0, 419]
type input "these is used to ensure that the testcases which failed in the last excecution …"
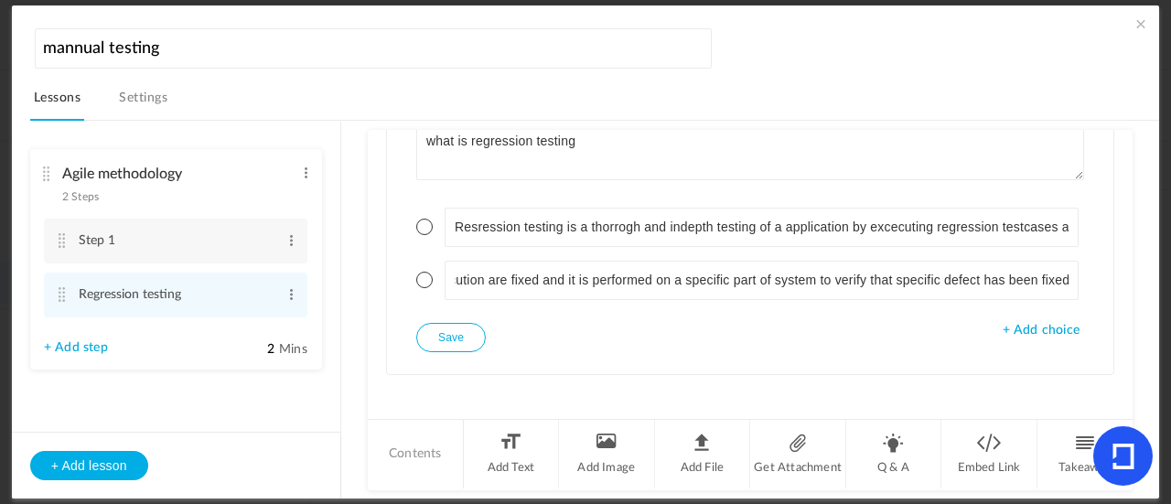
scroll to position [0, 0]
click at [426, 219] on span at bounding box center [424, 227] width 16 height 16
click at [454, 328] on button "Save" at bounding box center [451, 337] width 70 height 29
click at [179, 222] on li "Step 1 Edit Delete" at bounding box center [175, 241] width 263 height 45
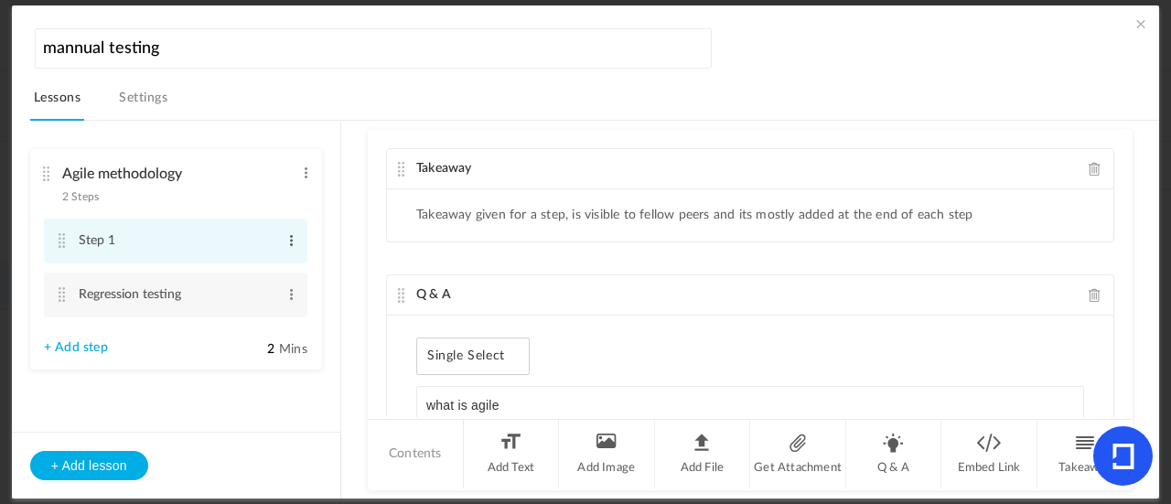
click at [289, 242] on span at bounding box center [291, 240] width 14 height 18
click at [271, 265] on link "Edit" at bounding box center [261, 271] width 71 height 22
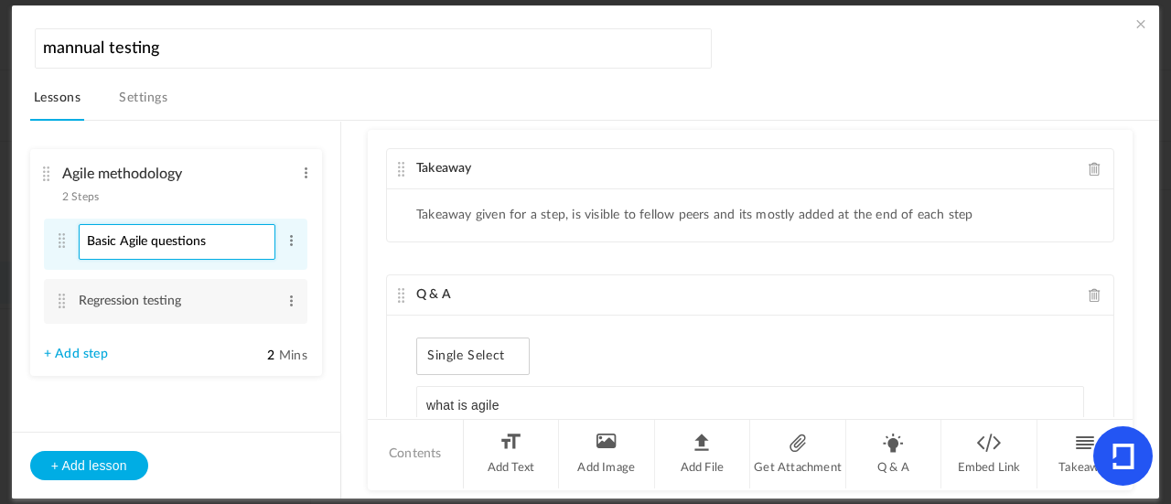
type input "Basic Agile questions"
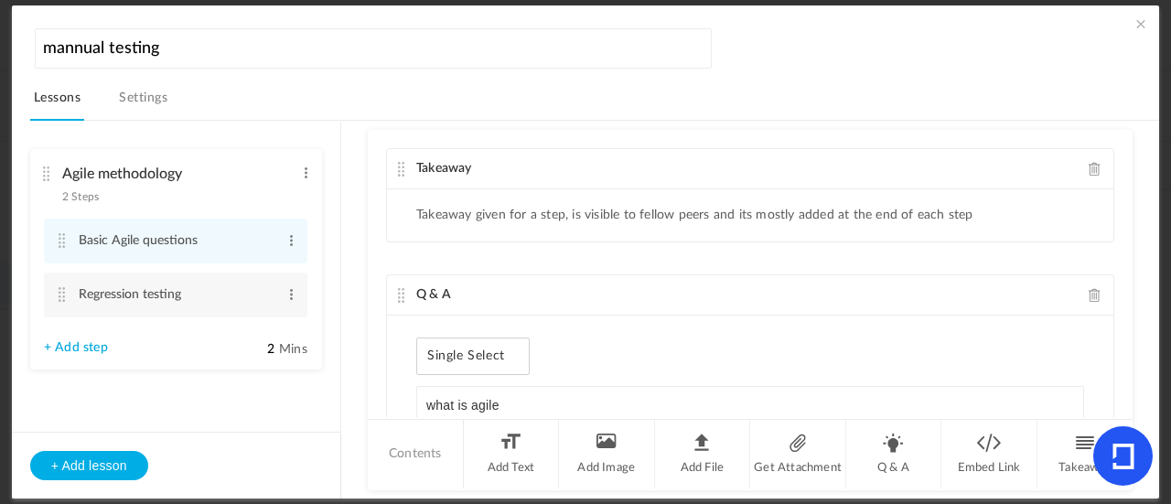
click at [279, 409] on ul "Agile methodology 2 Steps Edit Delete Basic Agile questions Edit Delete Edit De…" at bounding box center [176, 273] width 328 height 303
click at [157, 102] on link "Settings" at bounding box center [143, 103] width 56 height 35
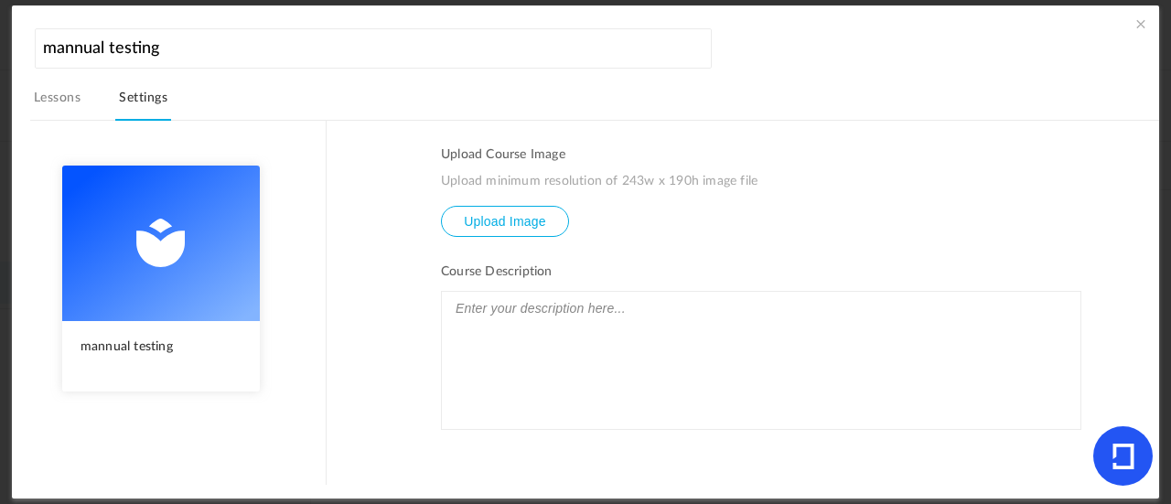
click at [1141, 27] on span at bounding box center [1140, 24] width 18 height 18
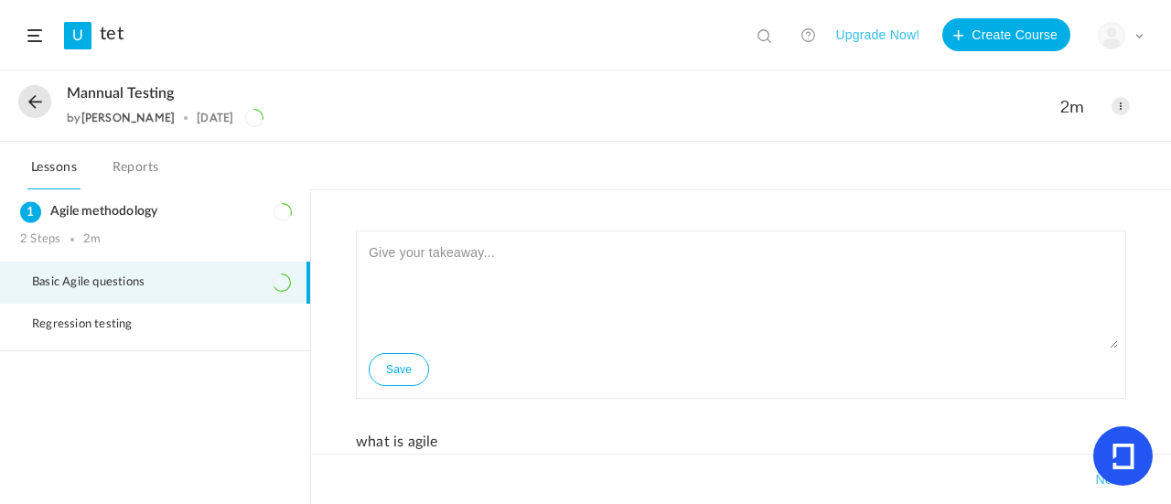
click at [39, 35] on span at bounding box center [34, 35] width 15 height 13
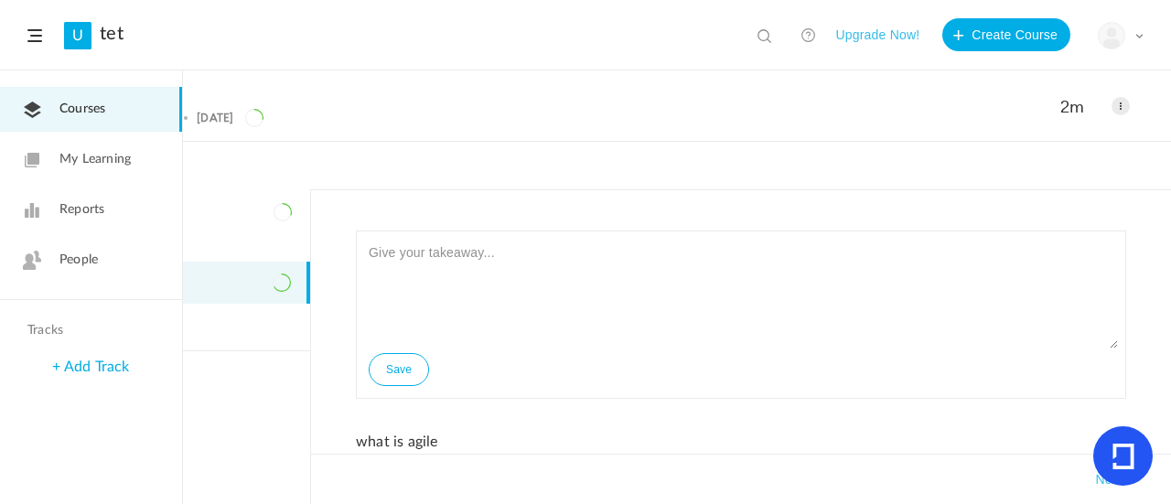
click at [88, 164] on span "My Learning" at bounding box center [94, 159] width 71 height 19
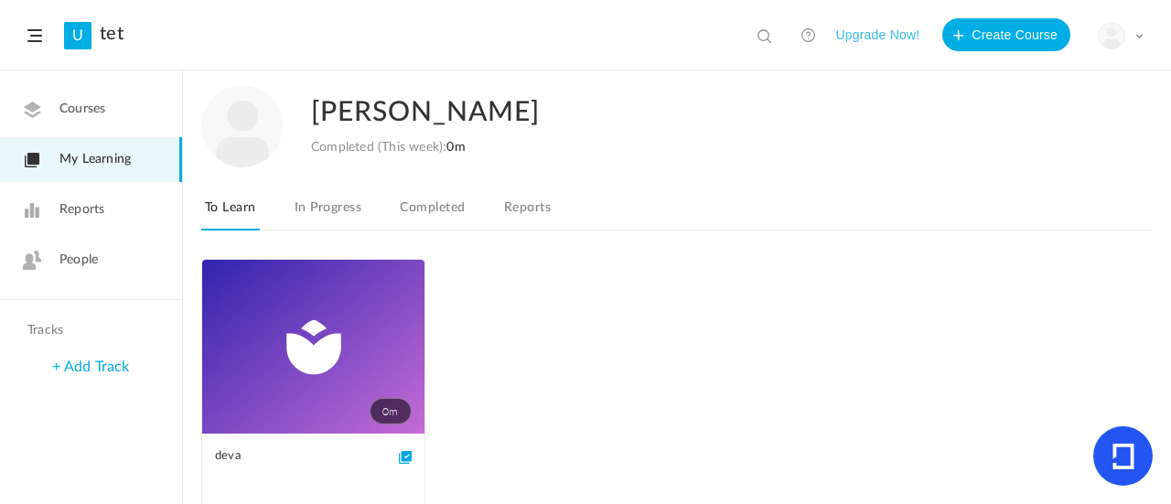
click at [565, 444] on ul "0m deva 1 Lesson This course is no longer available" at bounding box center [676, 408] width 951 height 298
click at [412, 367] on link "0m" at bounding box center [313, 347] width 222 height 174
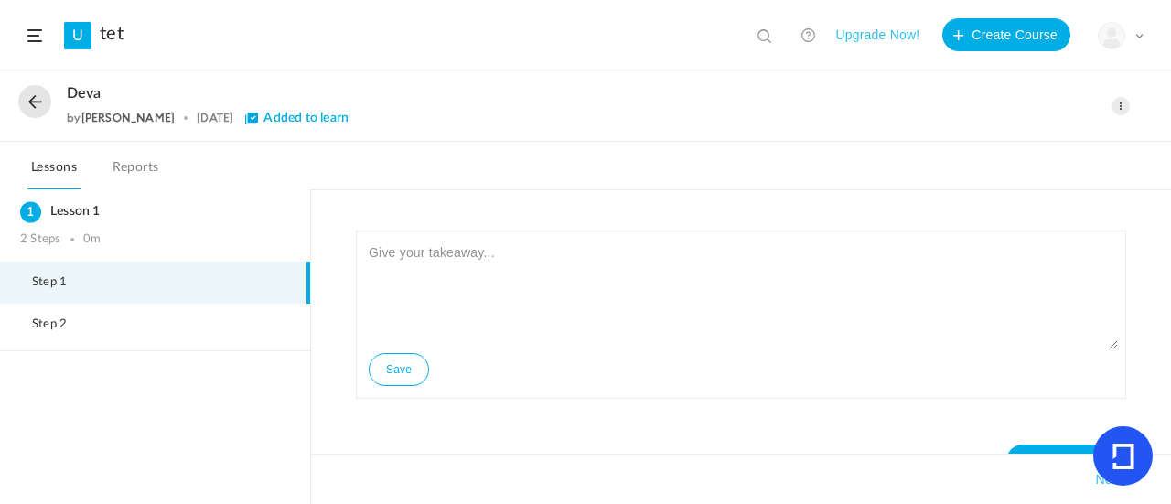
click at [42, 102] on button at bounding box center [34, 101] width 33 height 33
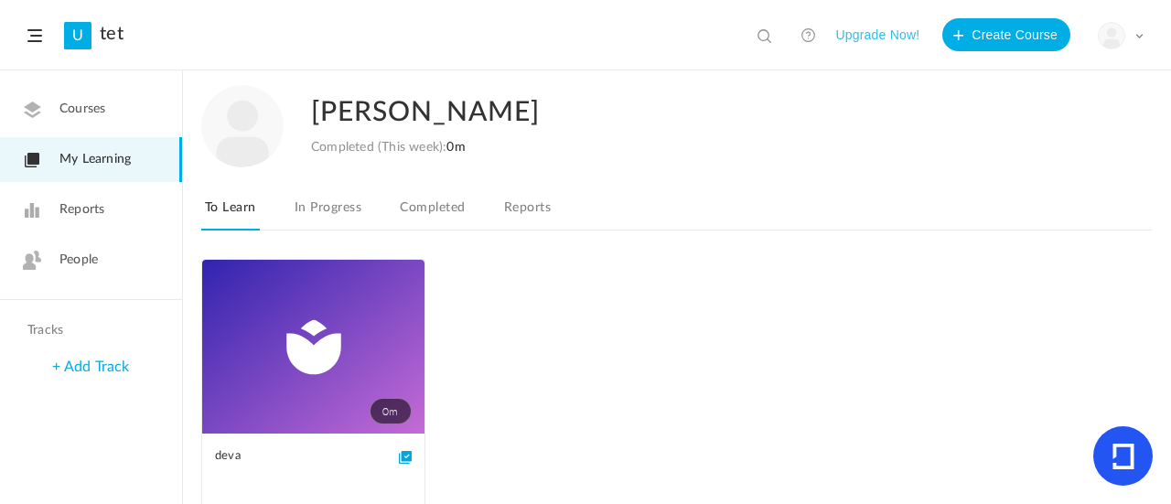
click at [104, 35] on link "tet" at bounding box center [112, 34] width 24 height 22
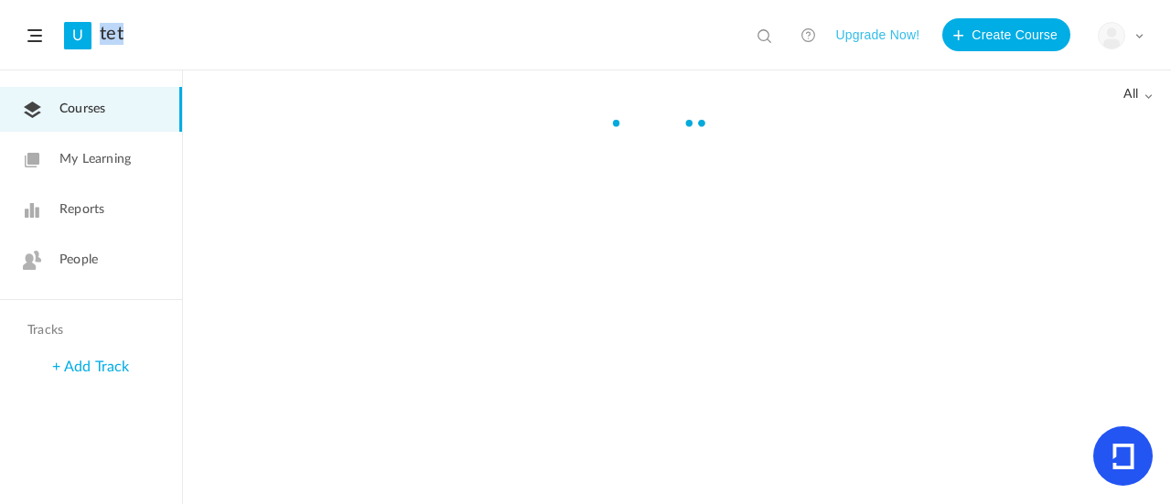
click at [104, 35] on link "tet" at bounding box center [112, 34] width 24 height 22
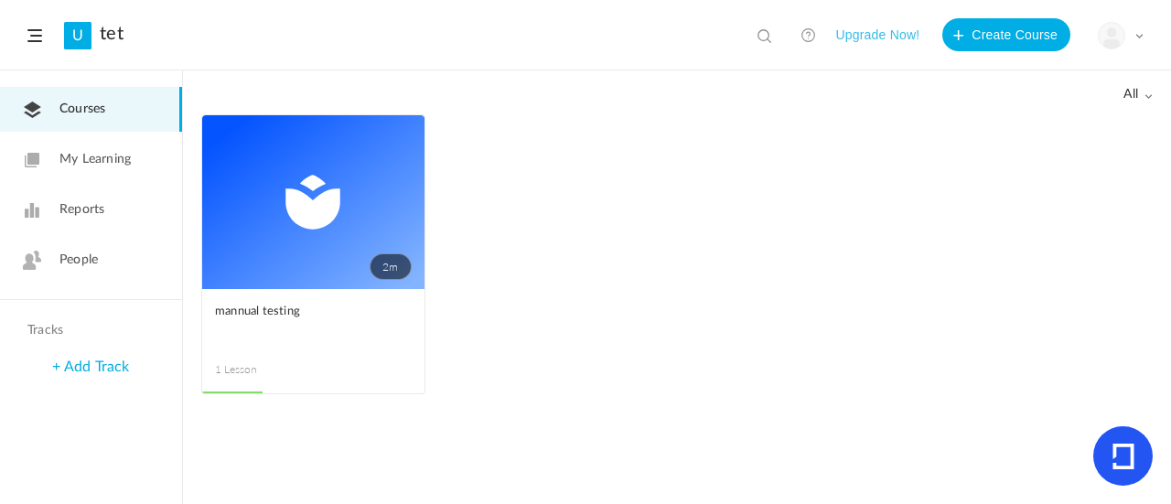
click at [1139, 34] on header "U tet View all No results Upgrade Now! Create Course My Profile University Sett…" at bounding box center [585, 35] width 1171 height 70
click at [1139, 34] on span at bounding box center [1138, 35] width 9 height 9
click at [1084, 73] on link "My Profile" at bounding box center [1056, 81] width 172 height 34
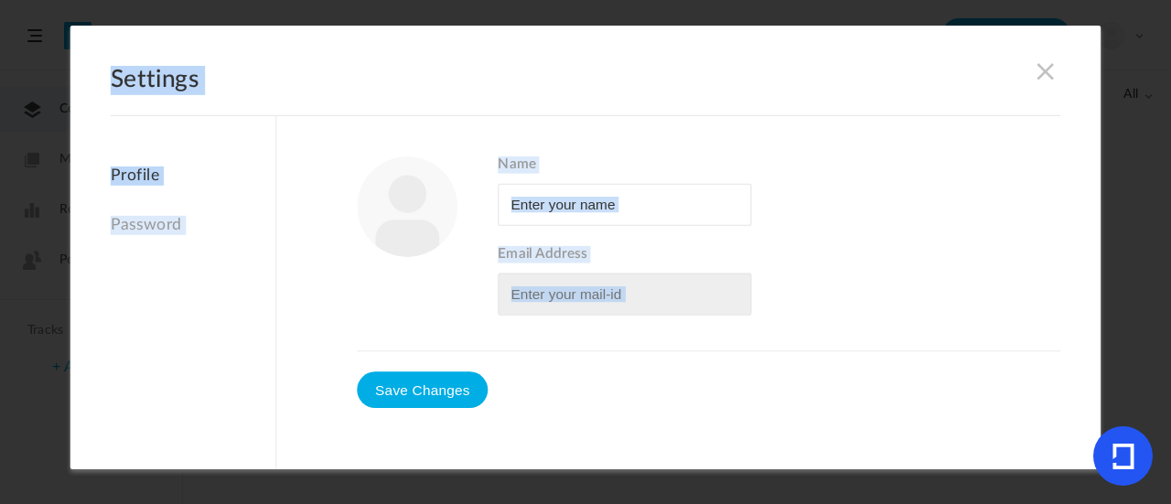
type input "shivam kumar"
type input "dofali6771@luravel.com"
click at [1039, 65] on span at bounding box center [1045, 70] width 20 height 20
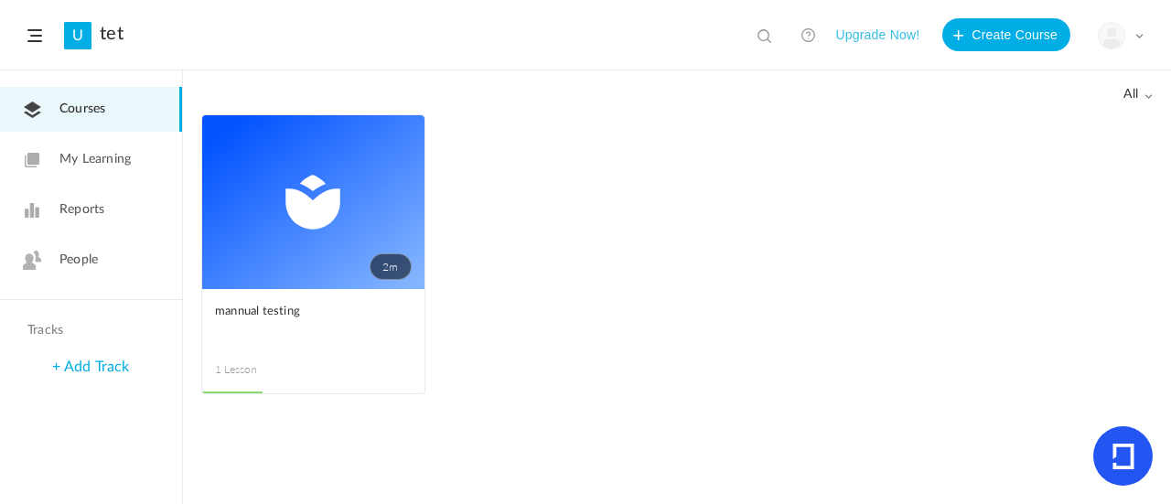
click at [1119, 34] on img at bounding box center [1111, 36] width 26 height 26
click at [1043, 116] on link "University Settings" at bounding box center [1056, 115] width 172 height 34
click at [1104, 42] on img at bounding box center [1111, 36] width 26 height 26
click at [1044, 155] on link "Current Plan" at bounding box center [1056, 149] width 172 height 34
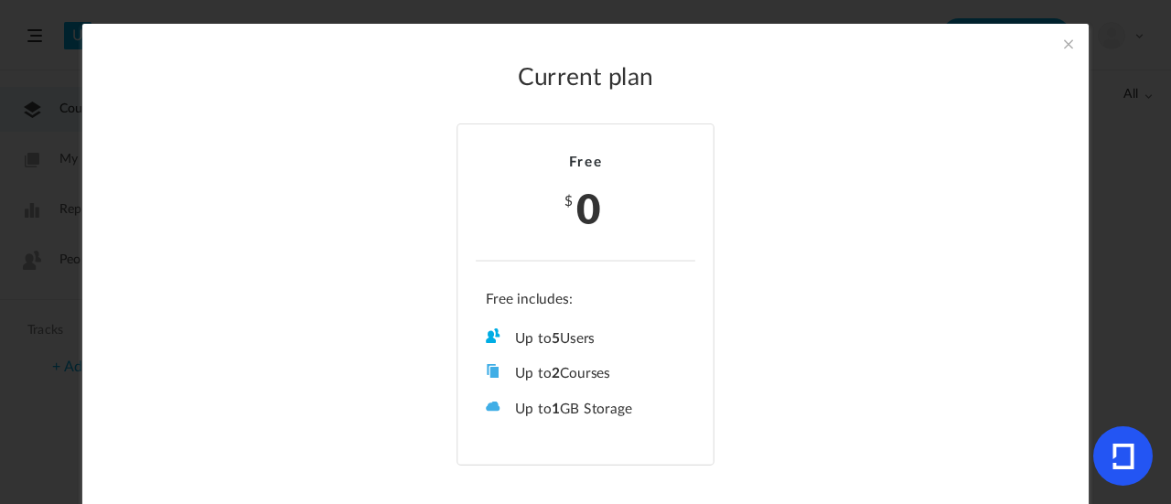
click at [920, 414] on div "Free $ 0 Up to 5 Users Up to 2 Courses Up to 0 Tracks Up to 1 GB Storage Role M…" at bounding box center [586, 294] width 926 height 342
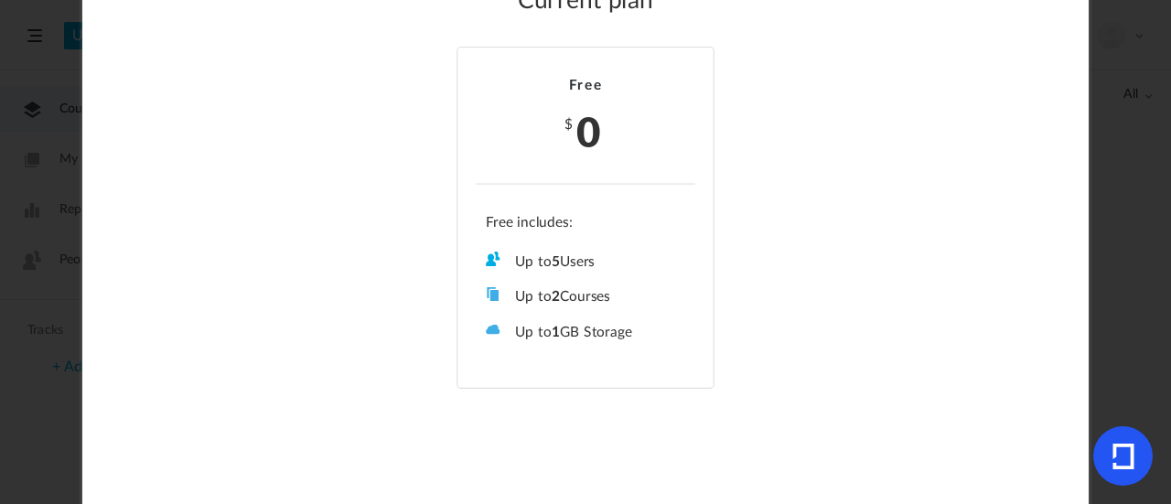
scroll to position [102, 0]
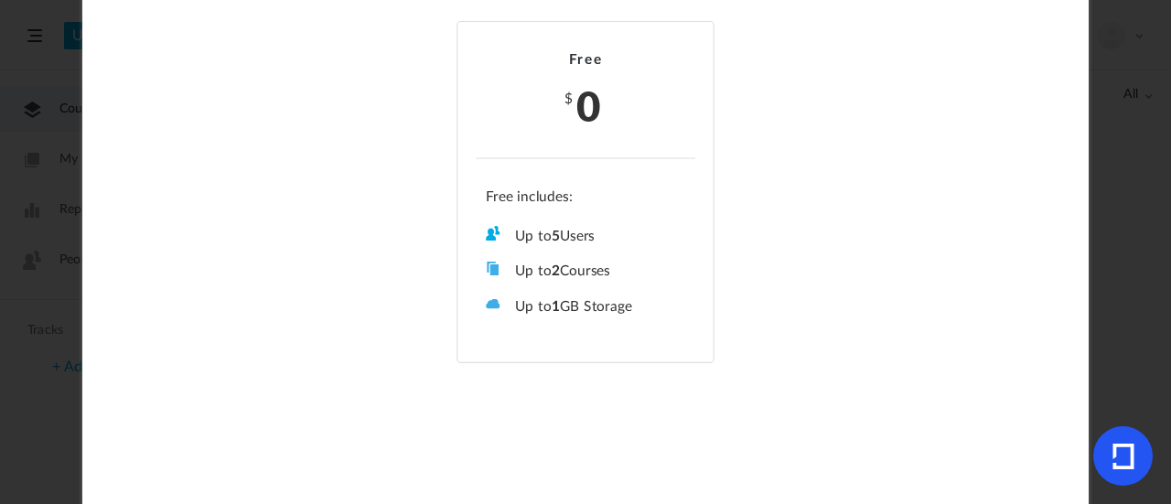
click at [1118, 332] on section "Current plan Free $ 0 Up to 5 Users Up to 2 Courses Up to 0 Tracks Up to 1 GB S…" at bounding box center [585, 252] width 1171 height 504
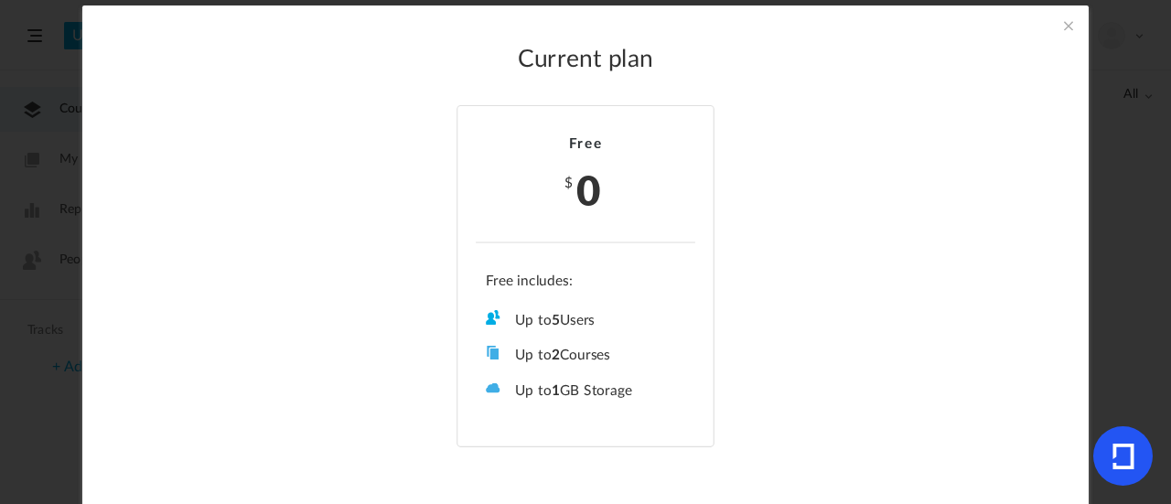
scroll to position [0, 0]
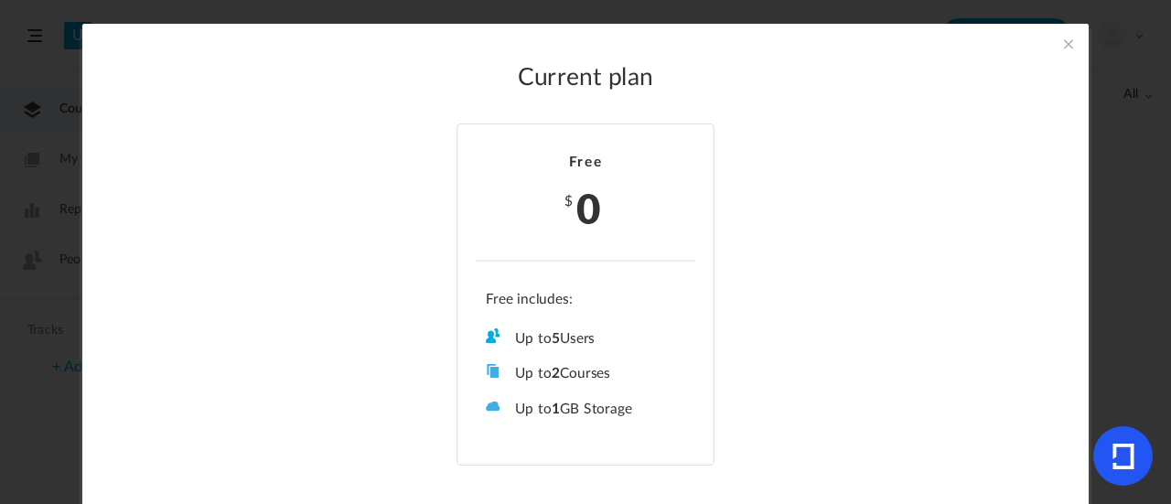
click at [1074, 48] on span at bounding box center [1068, 44] width 20 height 20
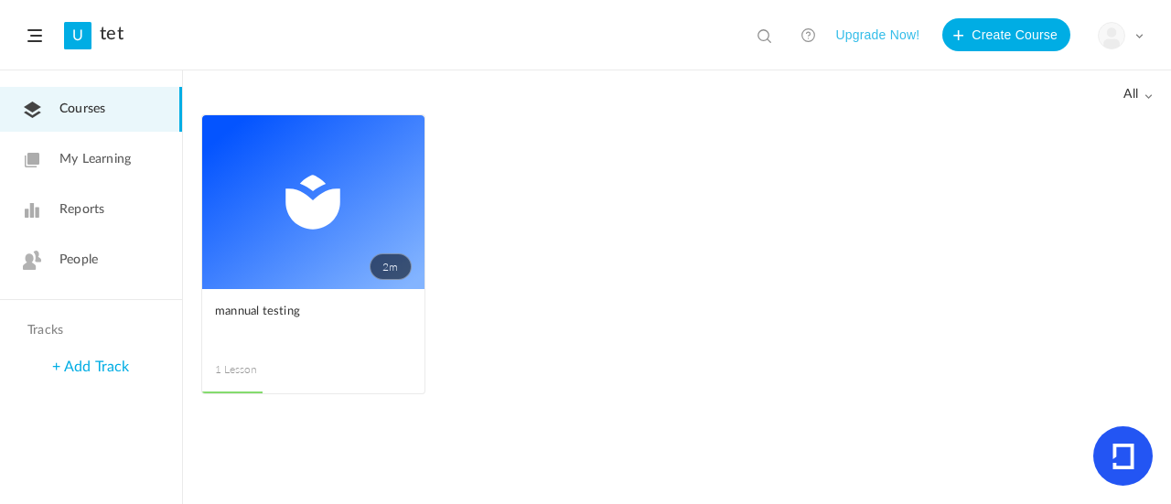
click at [1139, 48] on div "My Profile University Settings Current Plan Logout" at bounding box center [1121, 35] width 46 height 27
click at [123, 214] on link "Reports" at bounding box center [91, 209] width 182 height 45
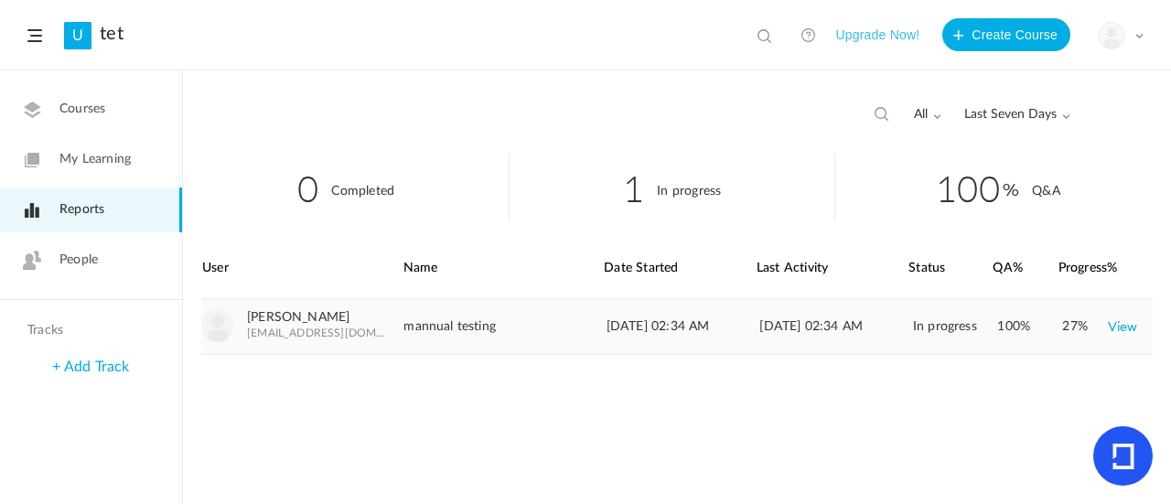
click at [1122, 332] on link "View" at bounding box center [1123, 326] width 30 height 33
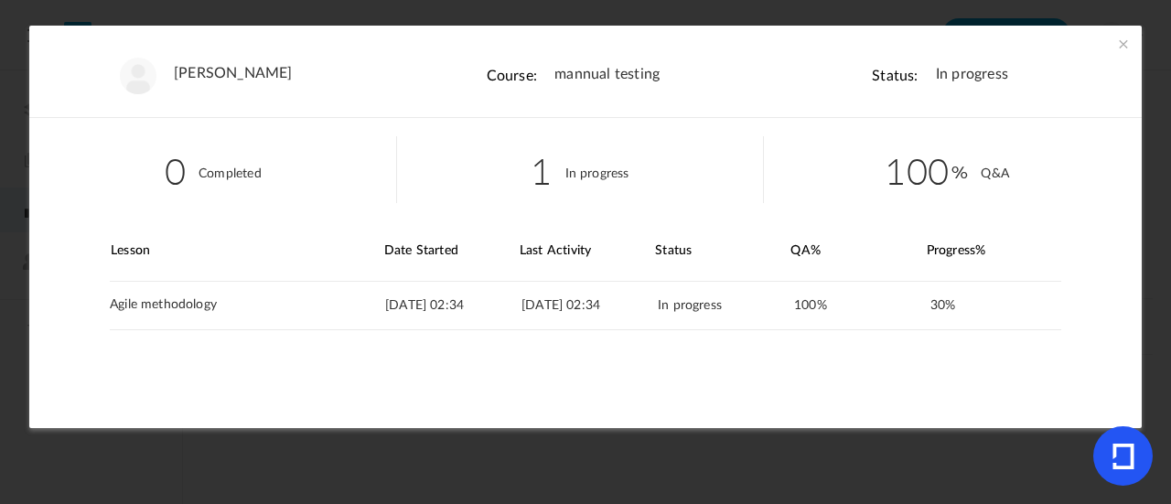
click at [1122, 43] on span at bounding box center [1123, 44] width 18 height 18
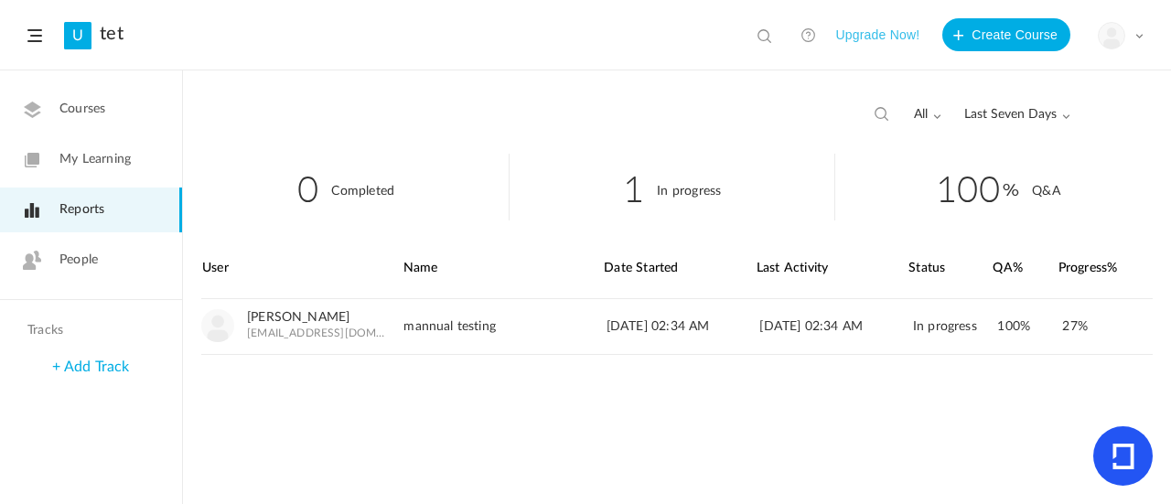
click at [121, 270] on link "People" at bounding box center [91, 260] width 182 height 45
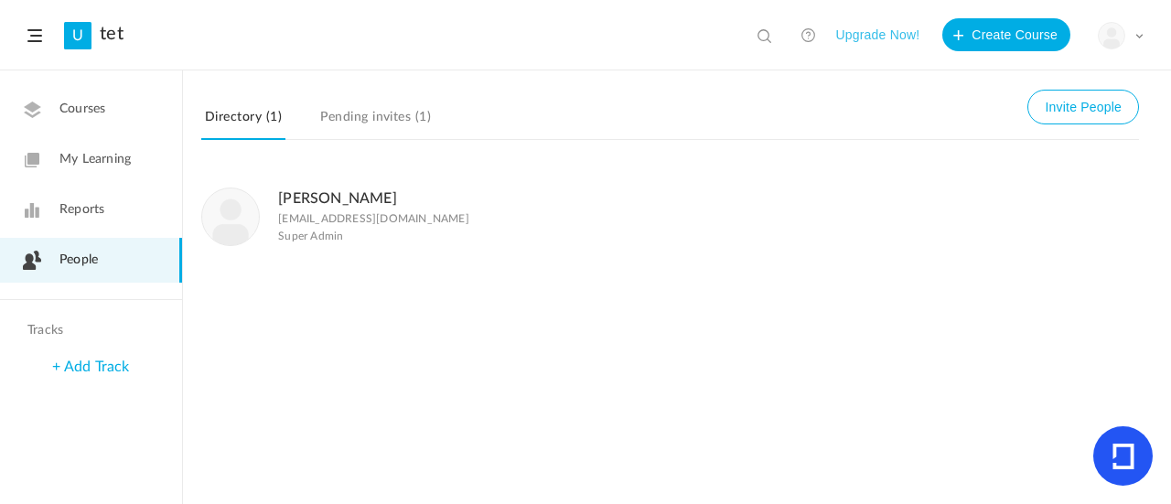
click at [397, 116] on link "Pending invites (1)" at bounding box center [375, 122] width 118 height 35
